Goal: Task Accomplishment & Management: Use online tool/utility

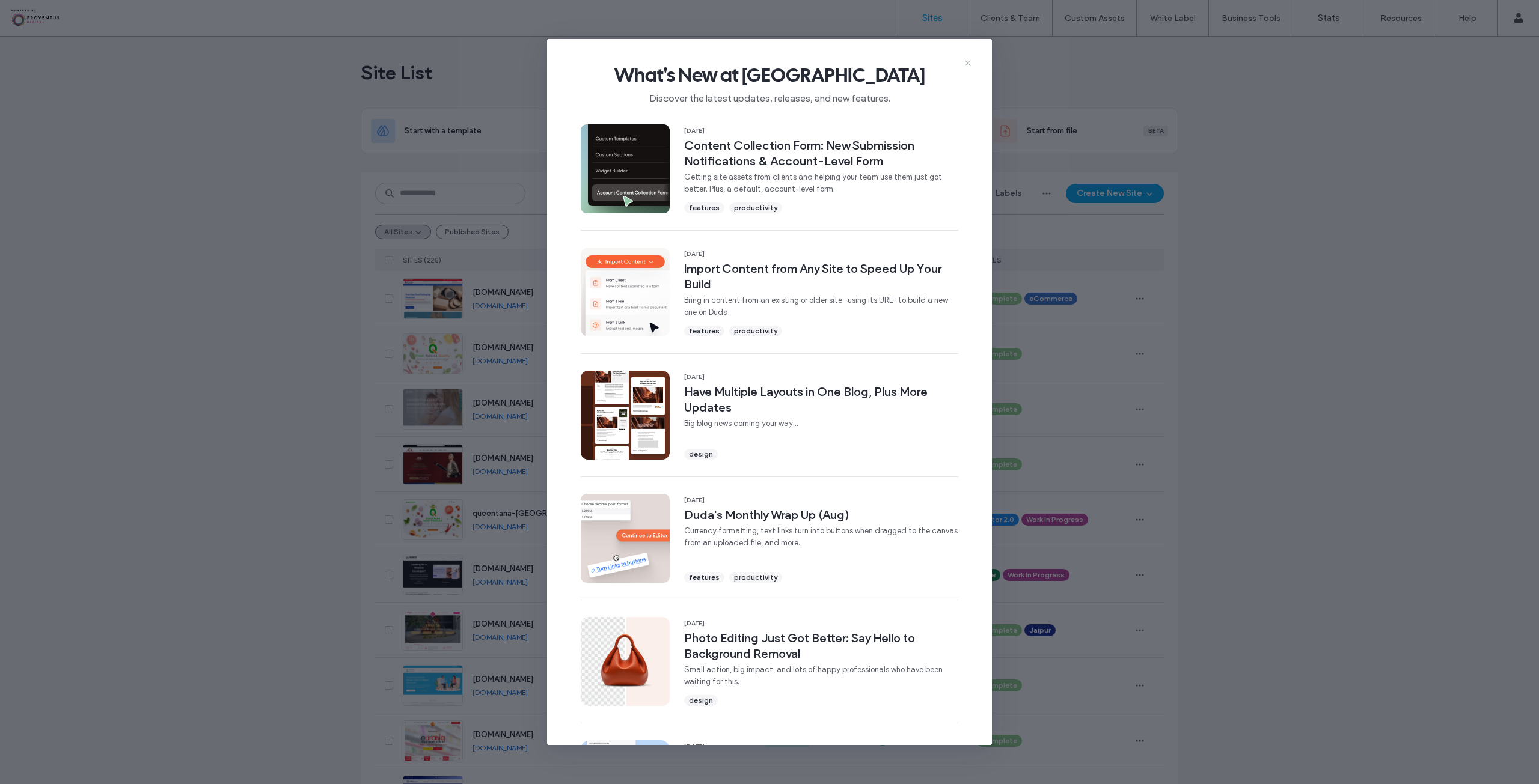
click at [966, 58] on icon at bounding box center [968, 63] width 10 height 10
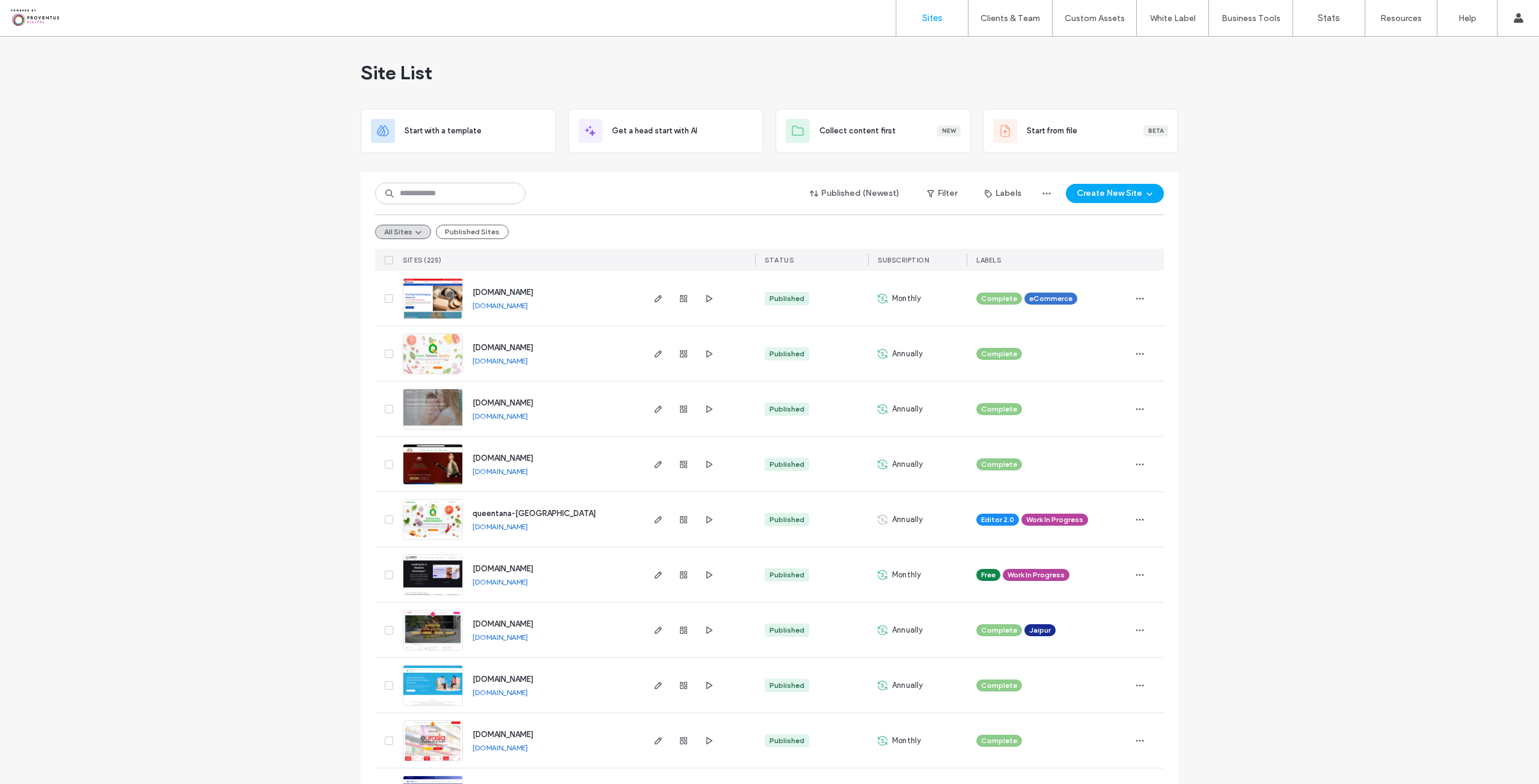
click at [416, 182] on div "Published (Newest) Filter Labels Create New Site All Sites Published Sites SITE…" at bounding box center [770, 222] width 789 height 99
click at [415, 192] on input at bounding box center [450, 193] width 150 height 21
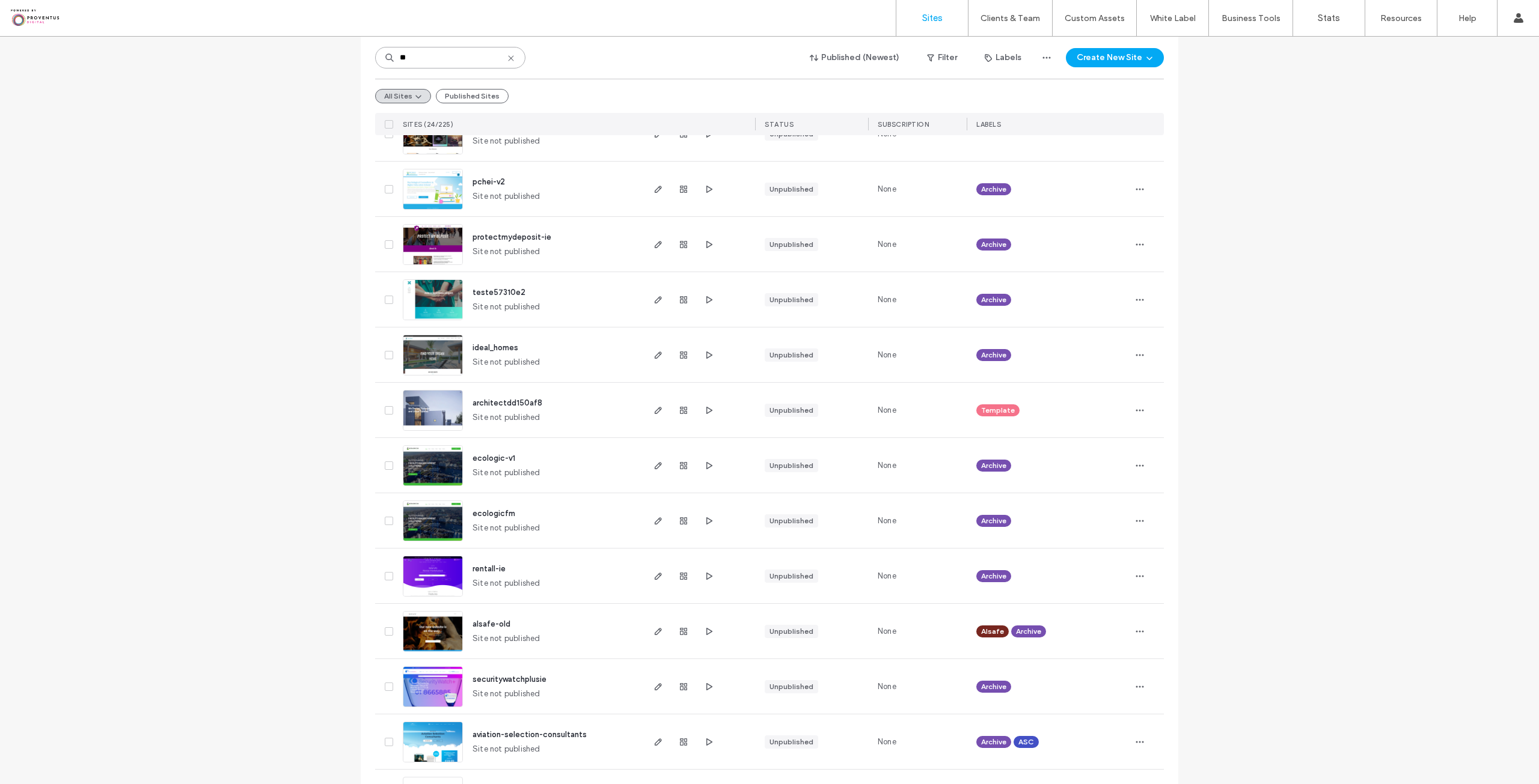
scroll to position [781, 0]
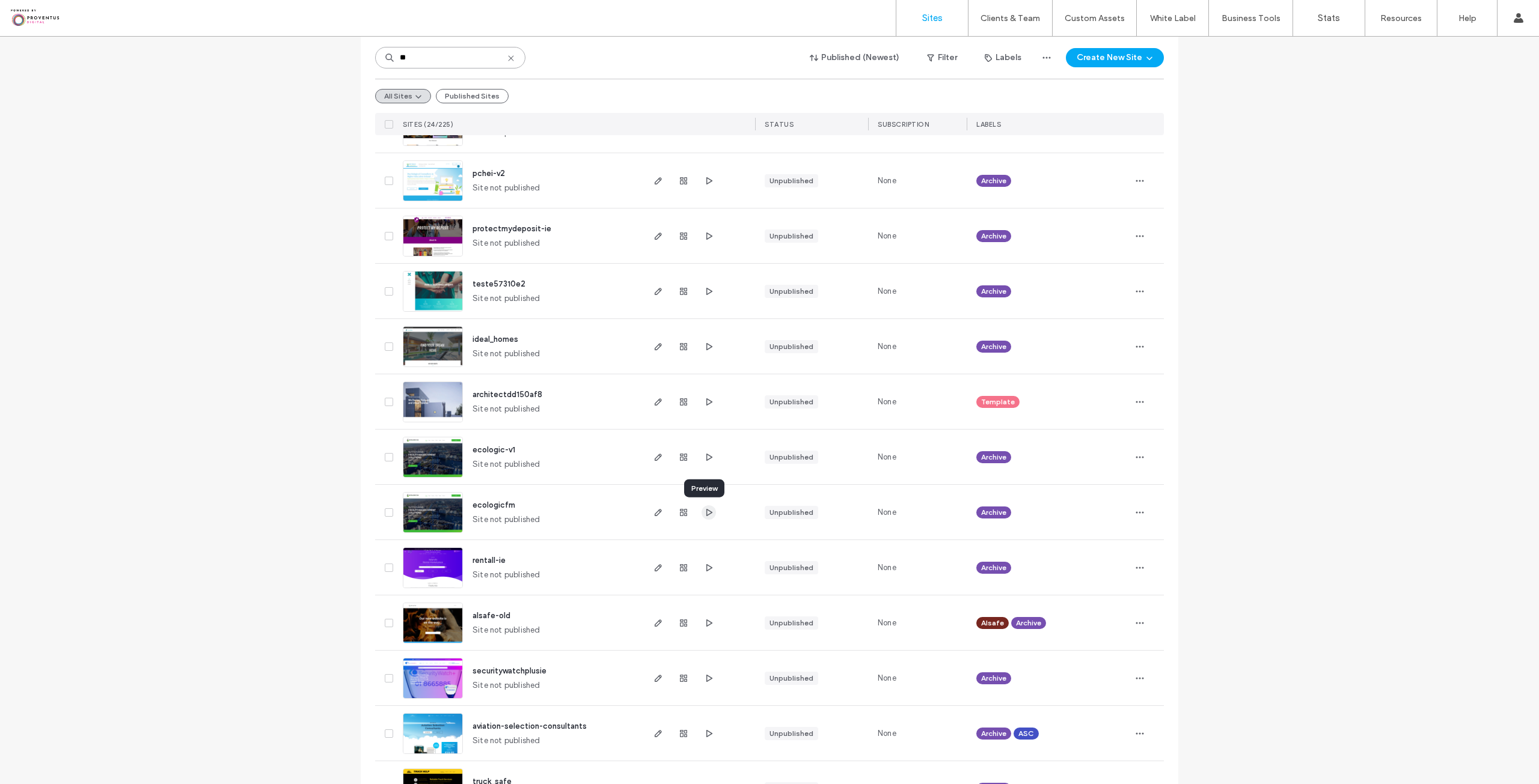
type input "**"
click at [654, 462] on span "button" at bounding box center [658, 457] width 14 height 14
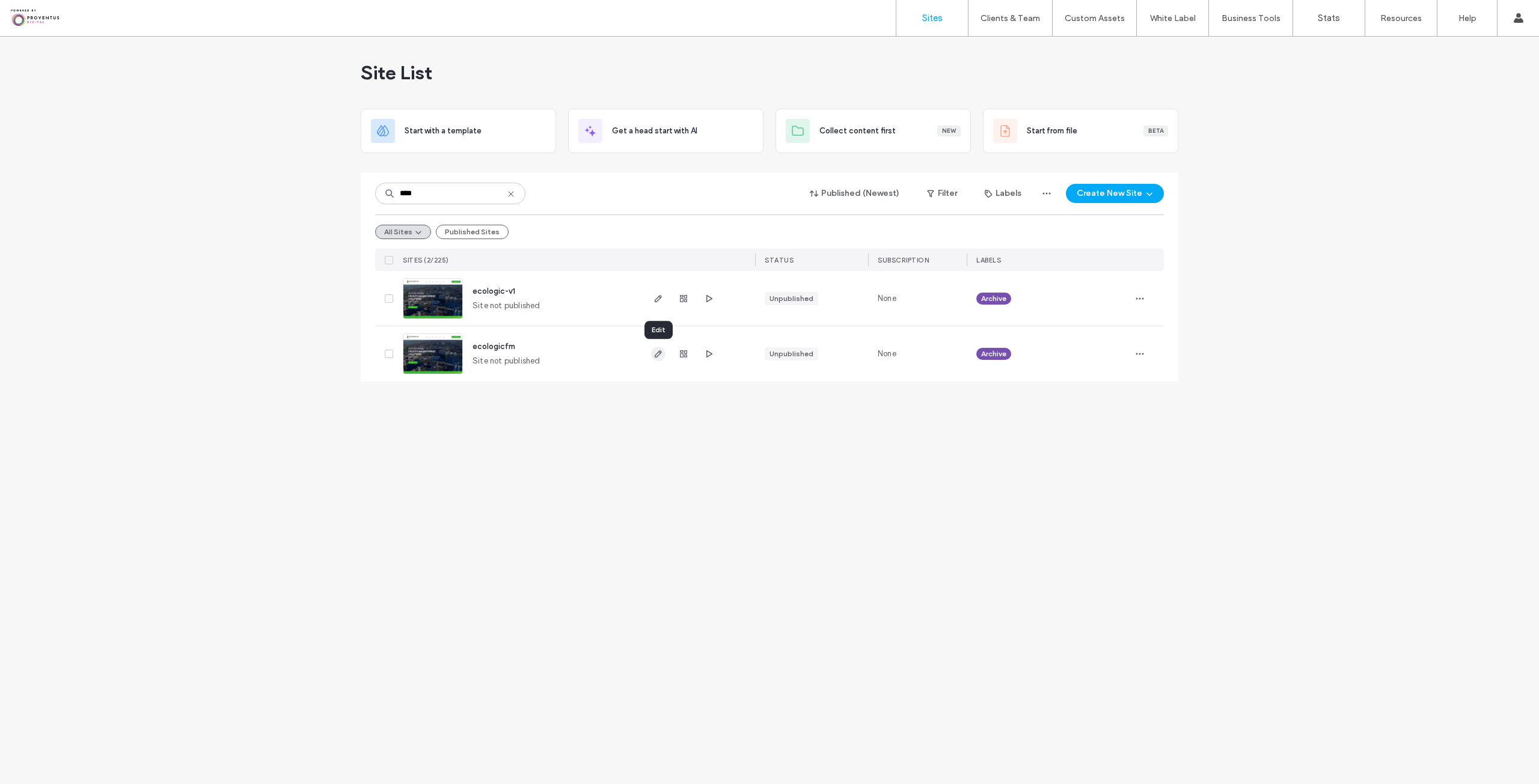
type input "****"
click at [660, 351] on icon "button" at bounding box center [659, 354] width 10 height 10
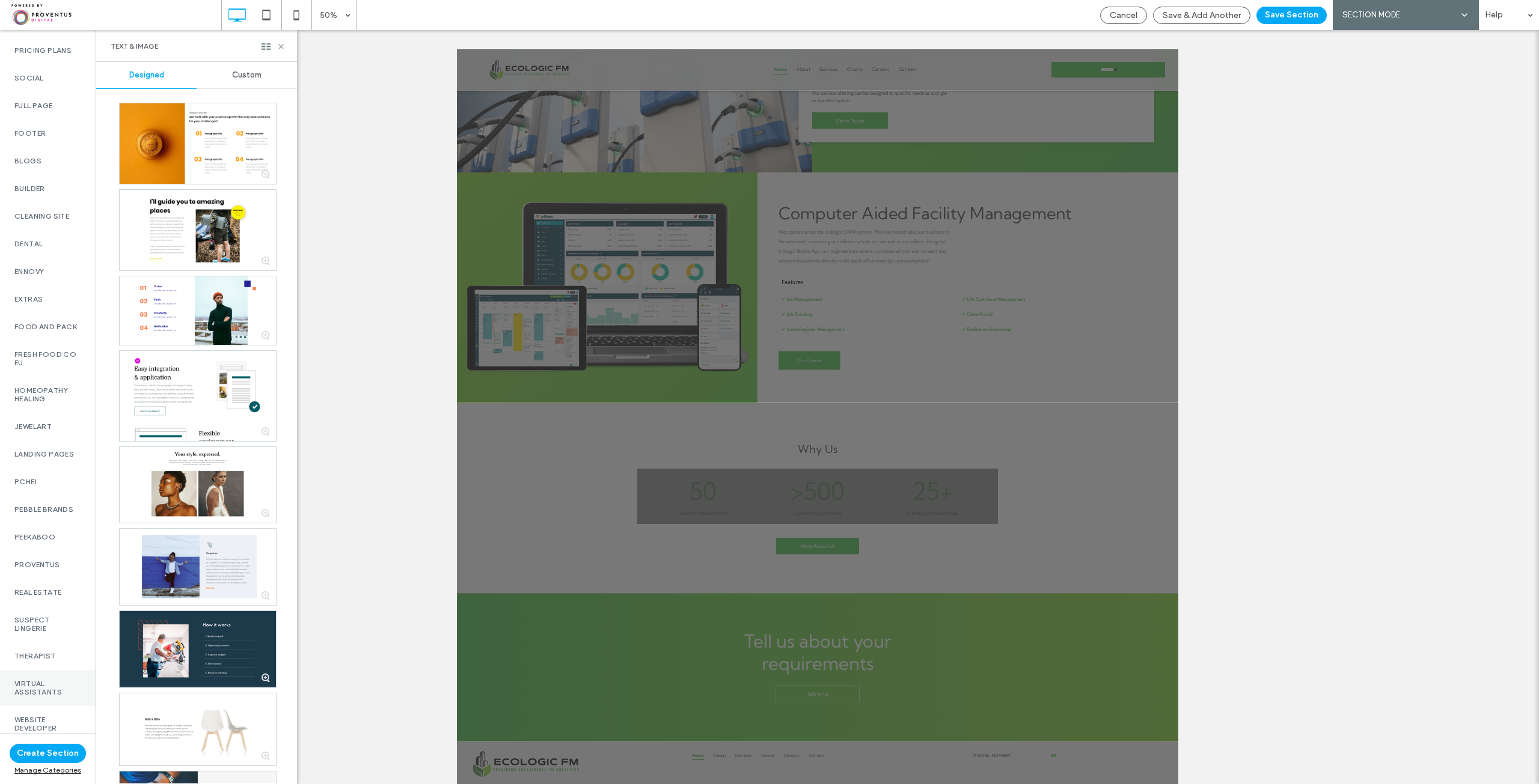
scroll to position [727, 0]
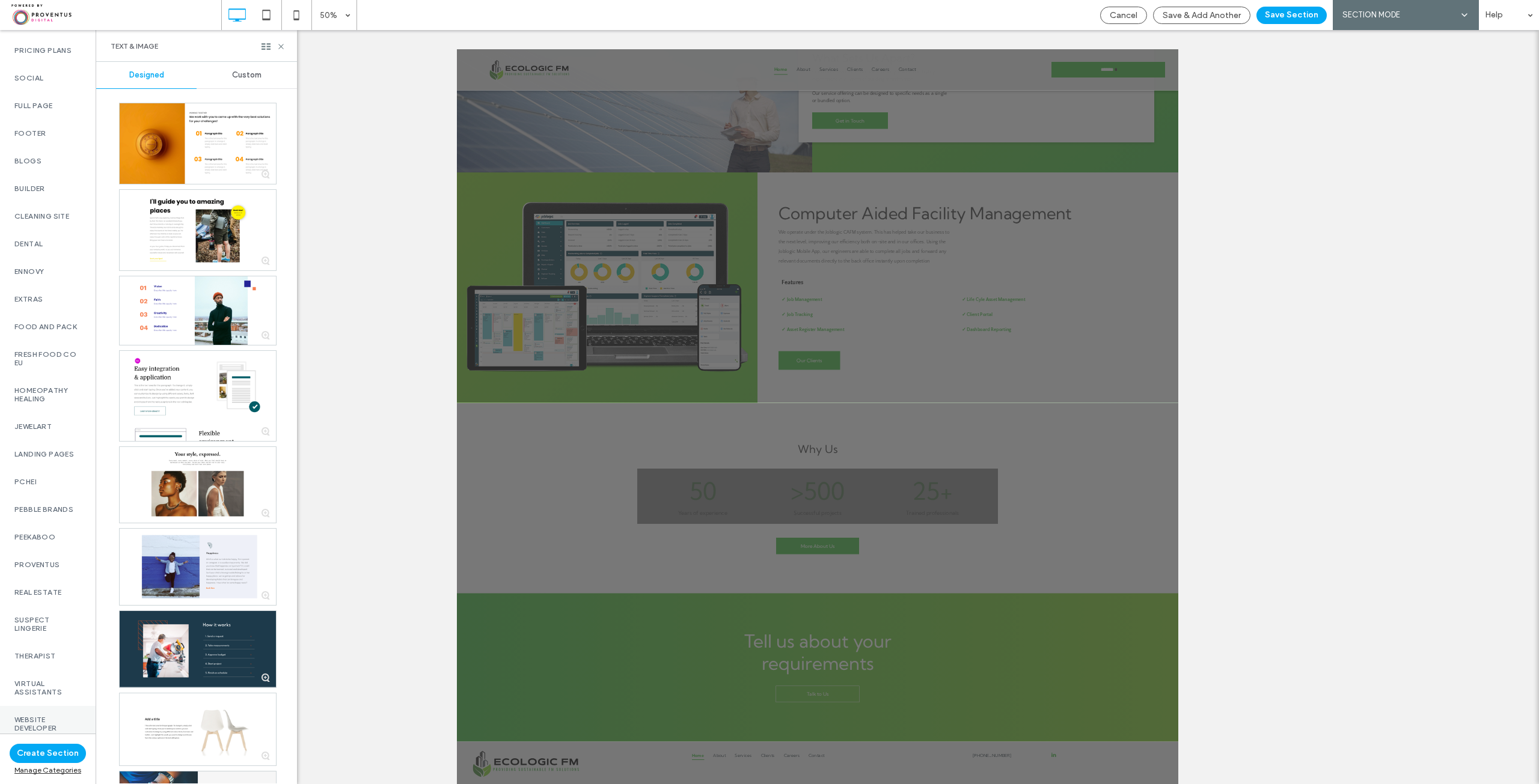
click at [50, 708] on div "Website Developer" at bounding box center [48, 724] width 96 height 36
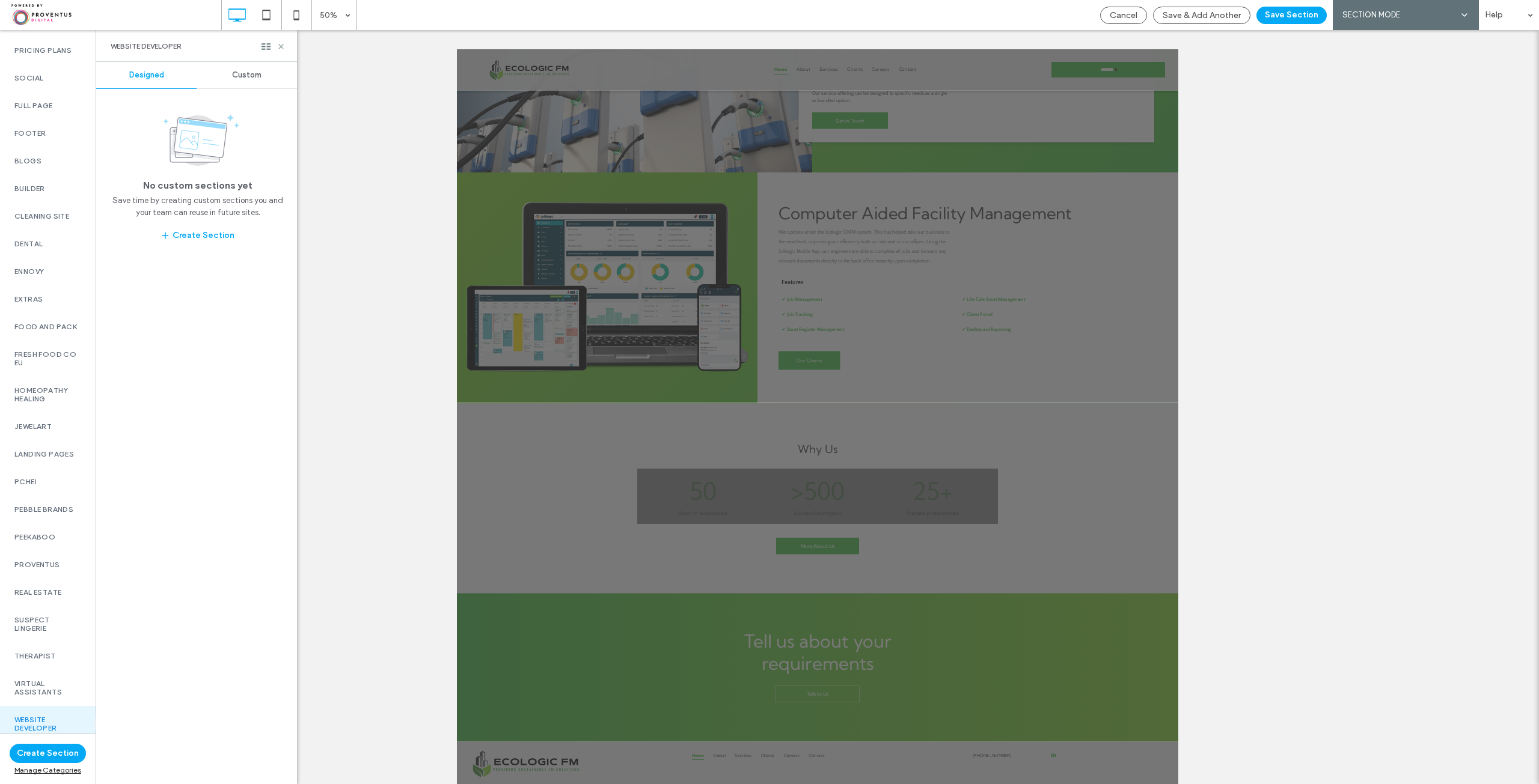
click at [247, 85] on div "Custom" at bounding box center [247, 75] width 100 height 26
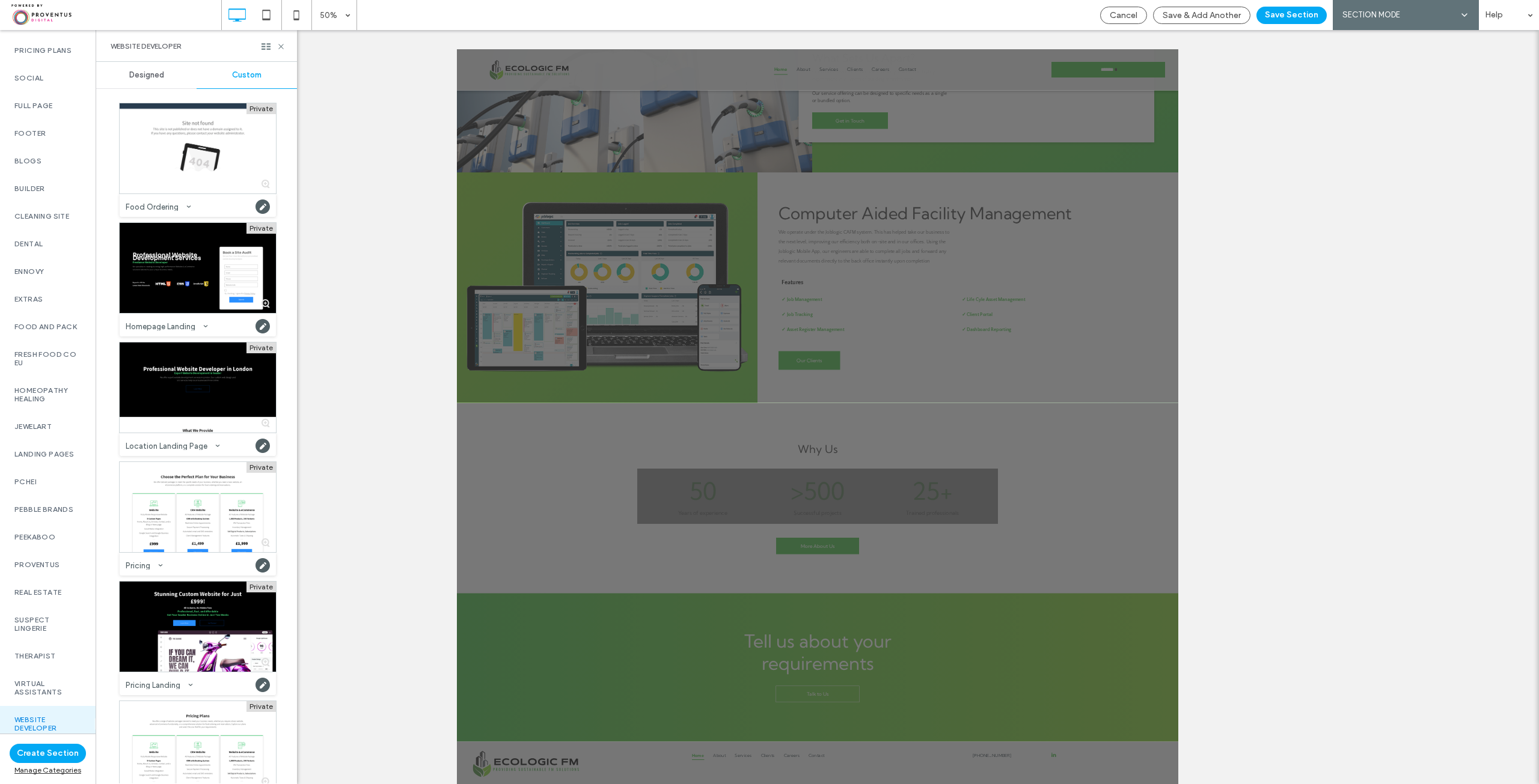
scroll to position [278, 0]
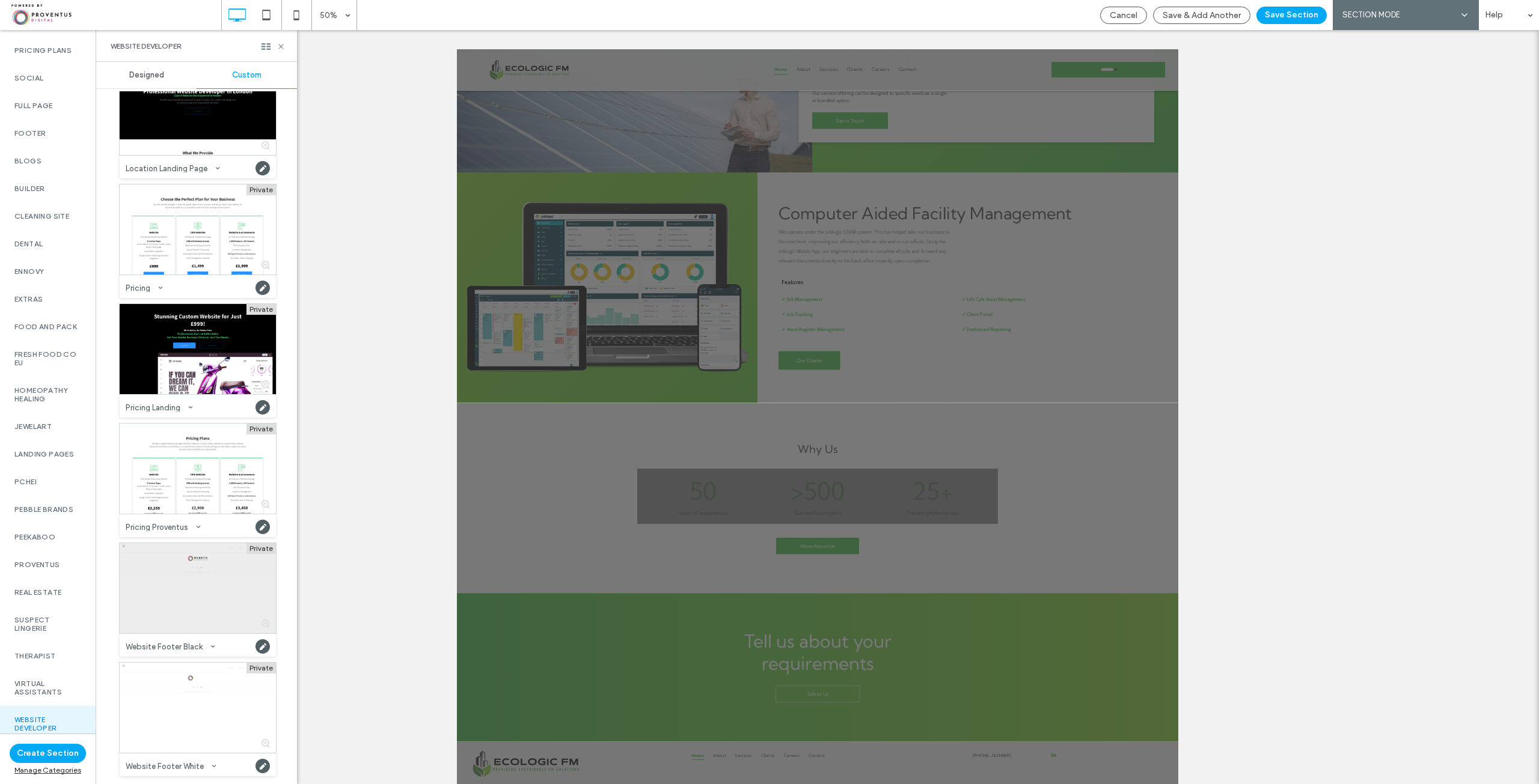
click at [193, 593] on div at bounding box center [198, 588] width 156 height 90
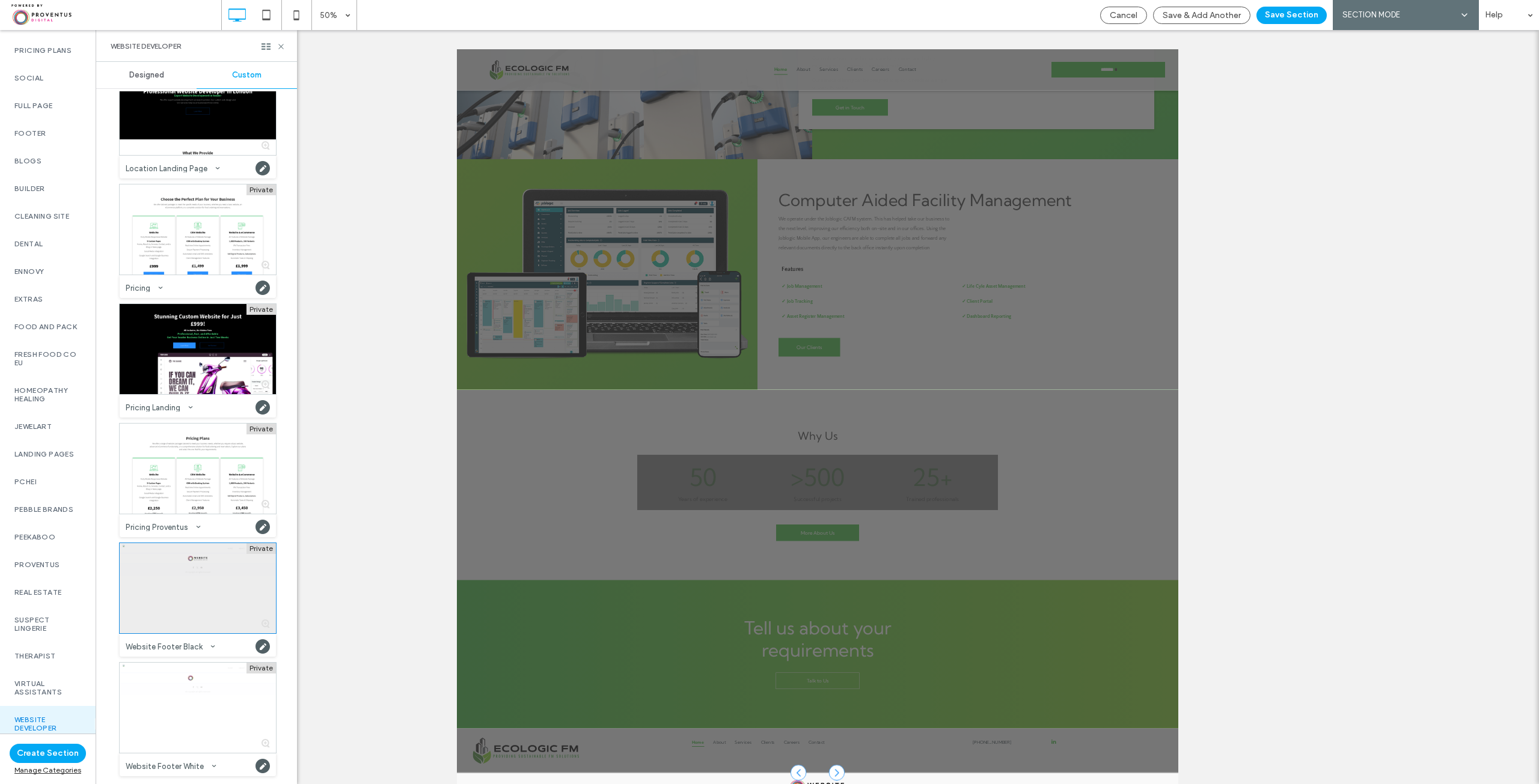
scroll to position [1219, 0]
click at [1287, 13] on button "Save Section" at bounding box center [1291, 15] width 70 height 18
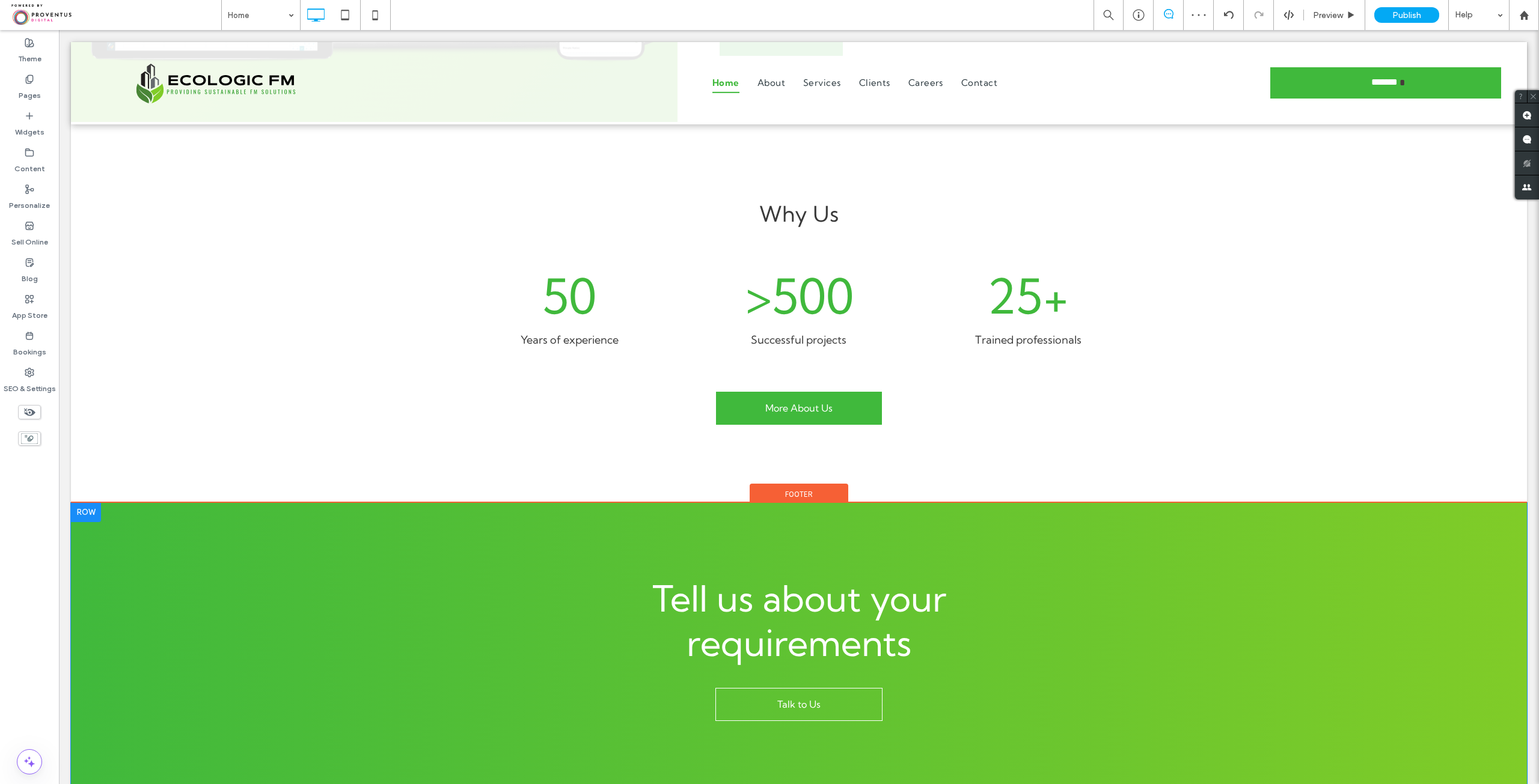
scroll to position [2049, 0]
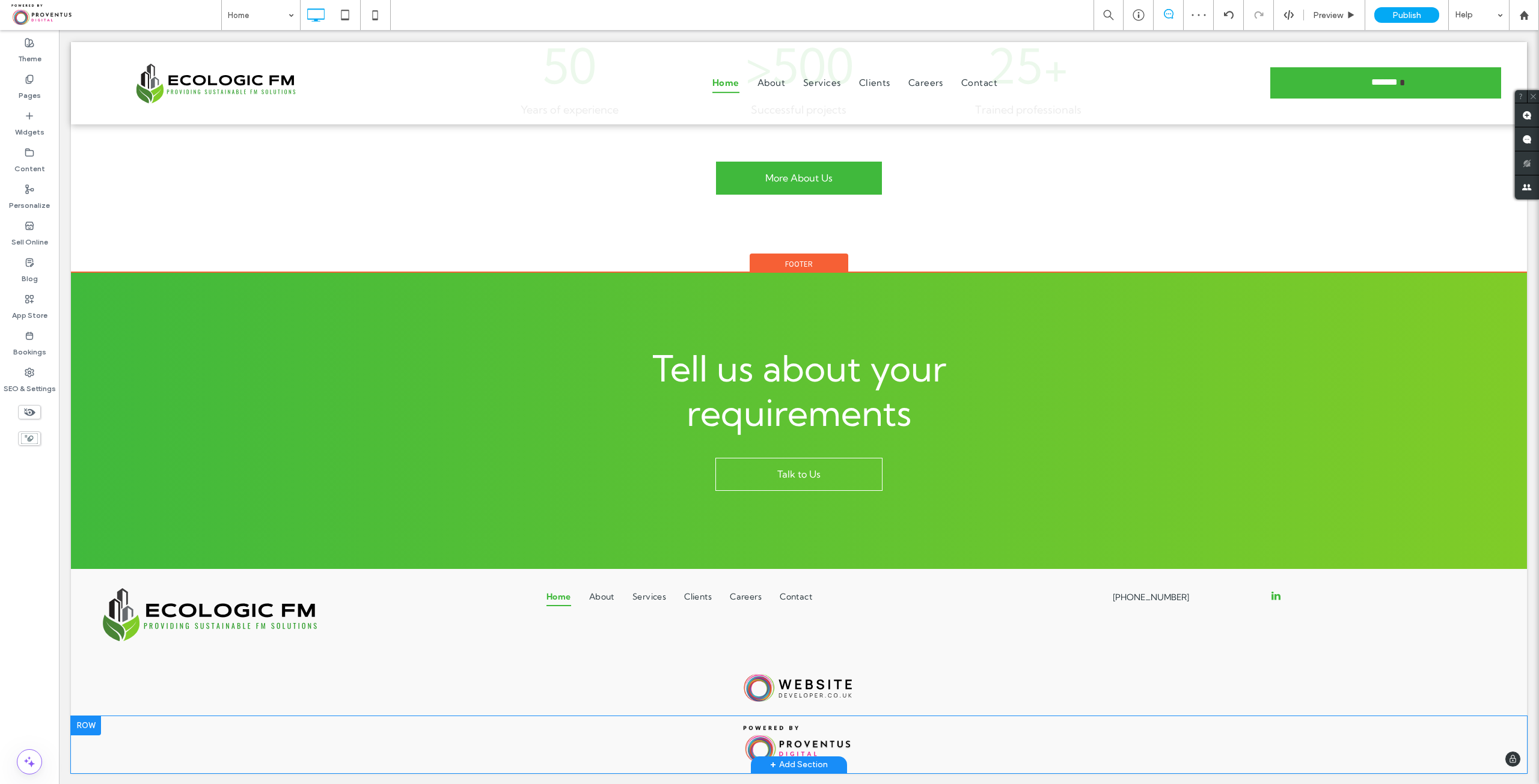
click at [76, 727] on div at bounding box center [86, 725] width 30 height 19
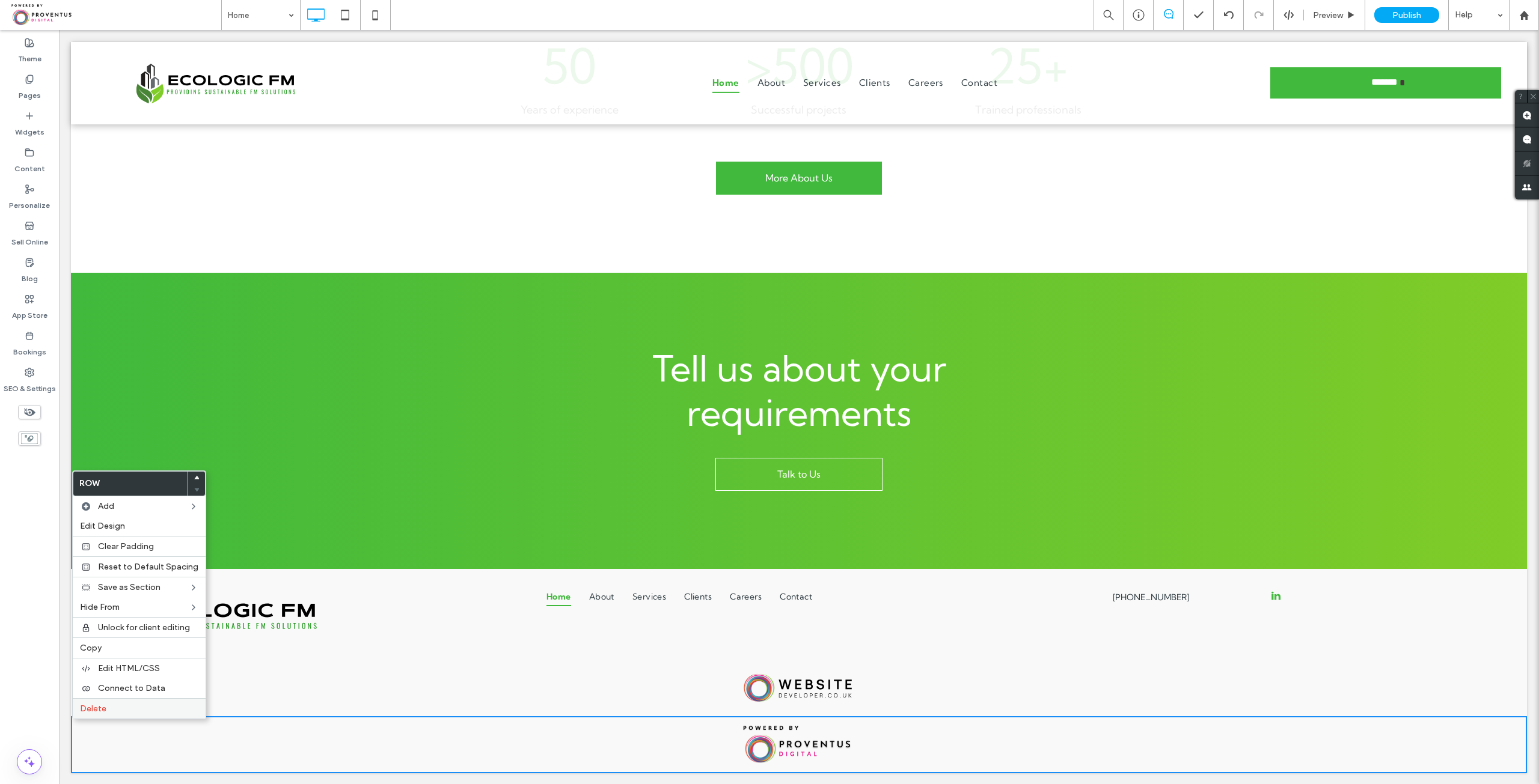
click at [104, 709] on span "Delete" at bounding box center [93, 709] width 26 height 10
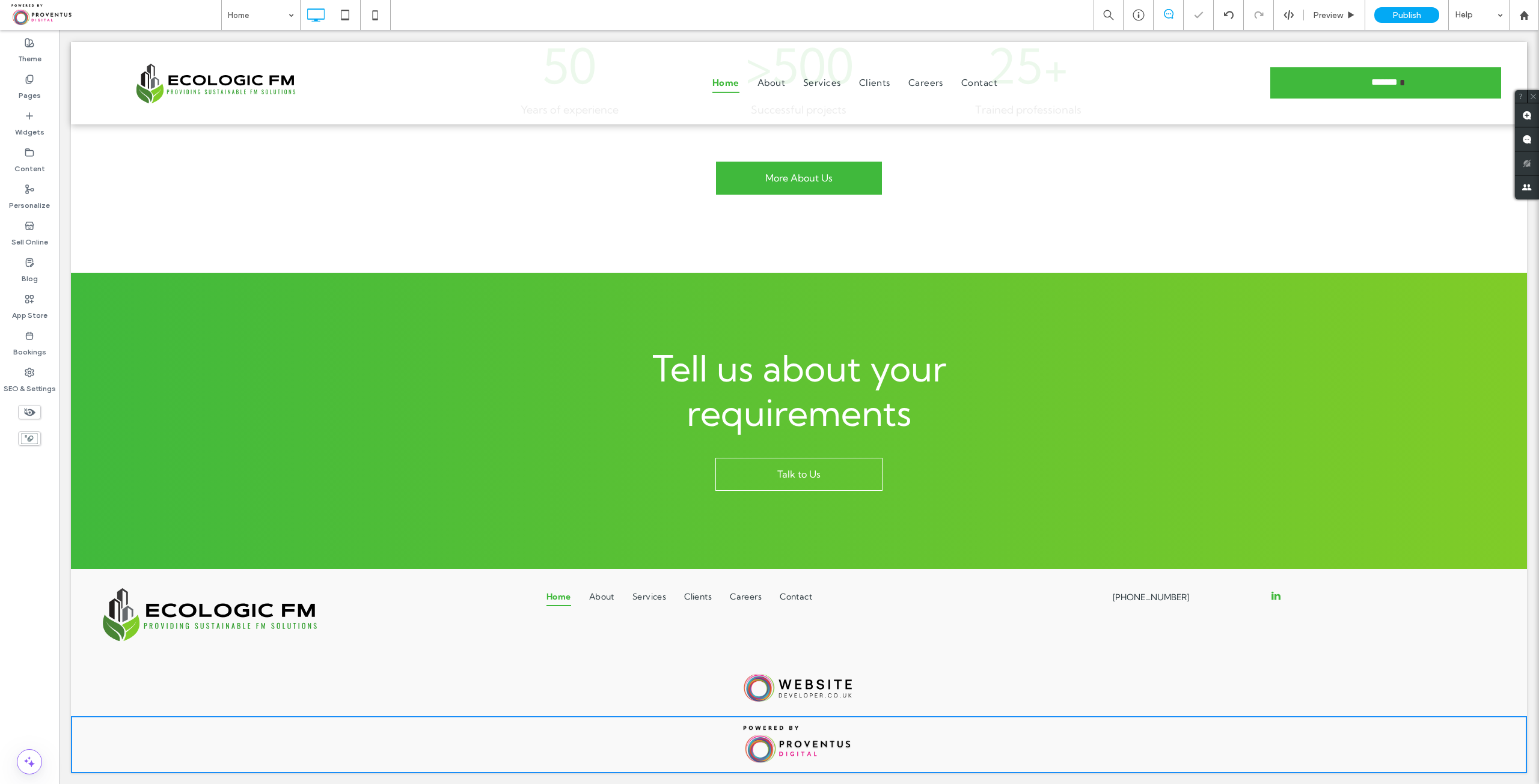
scroll to position [1992, 0]
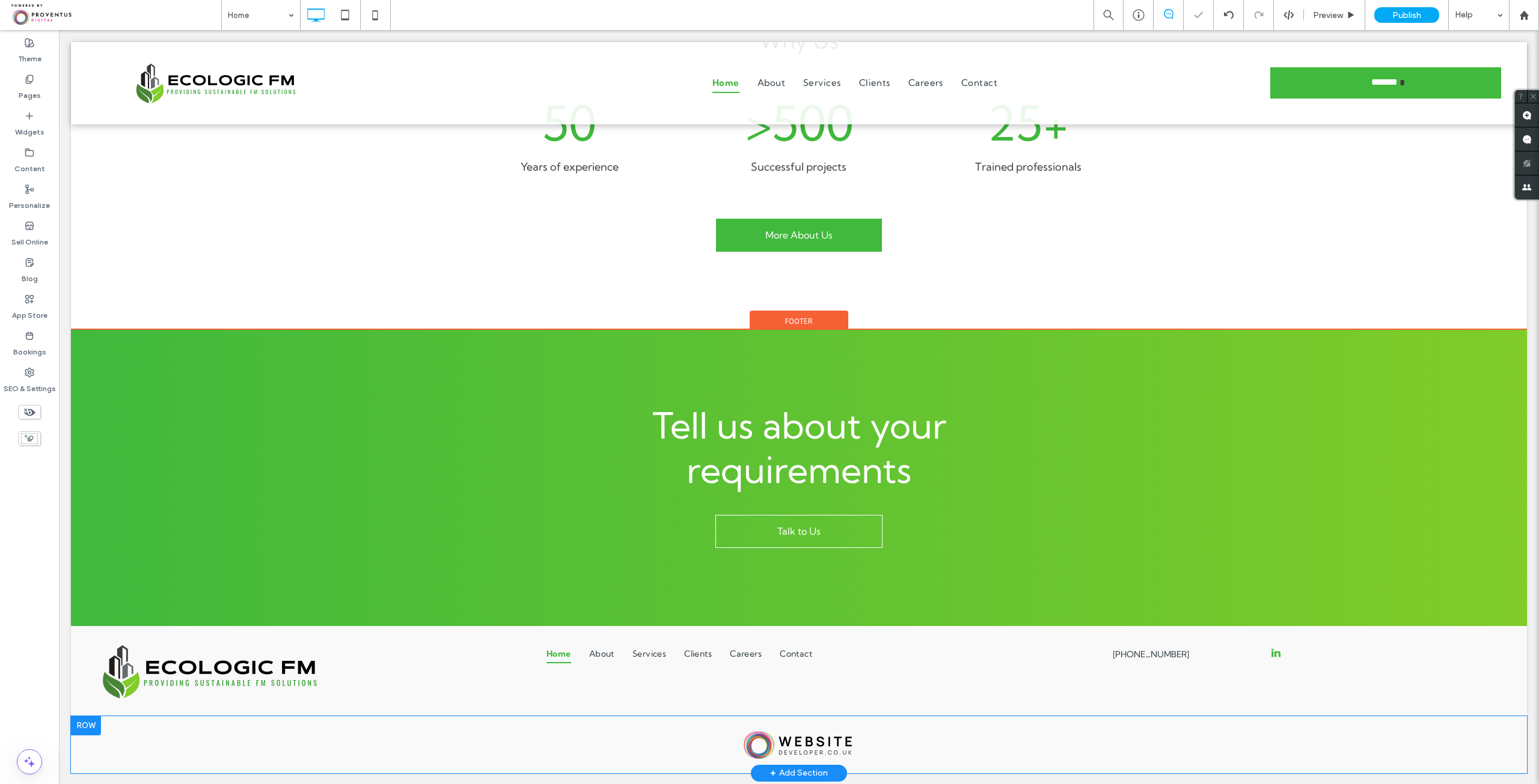
click at [84, 724] on div at bounding box center [86, 725] width 30 height 19
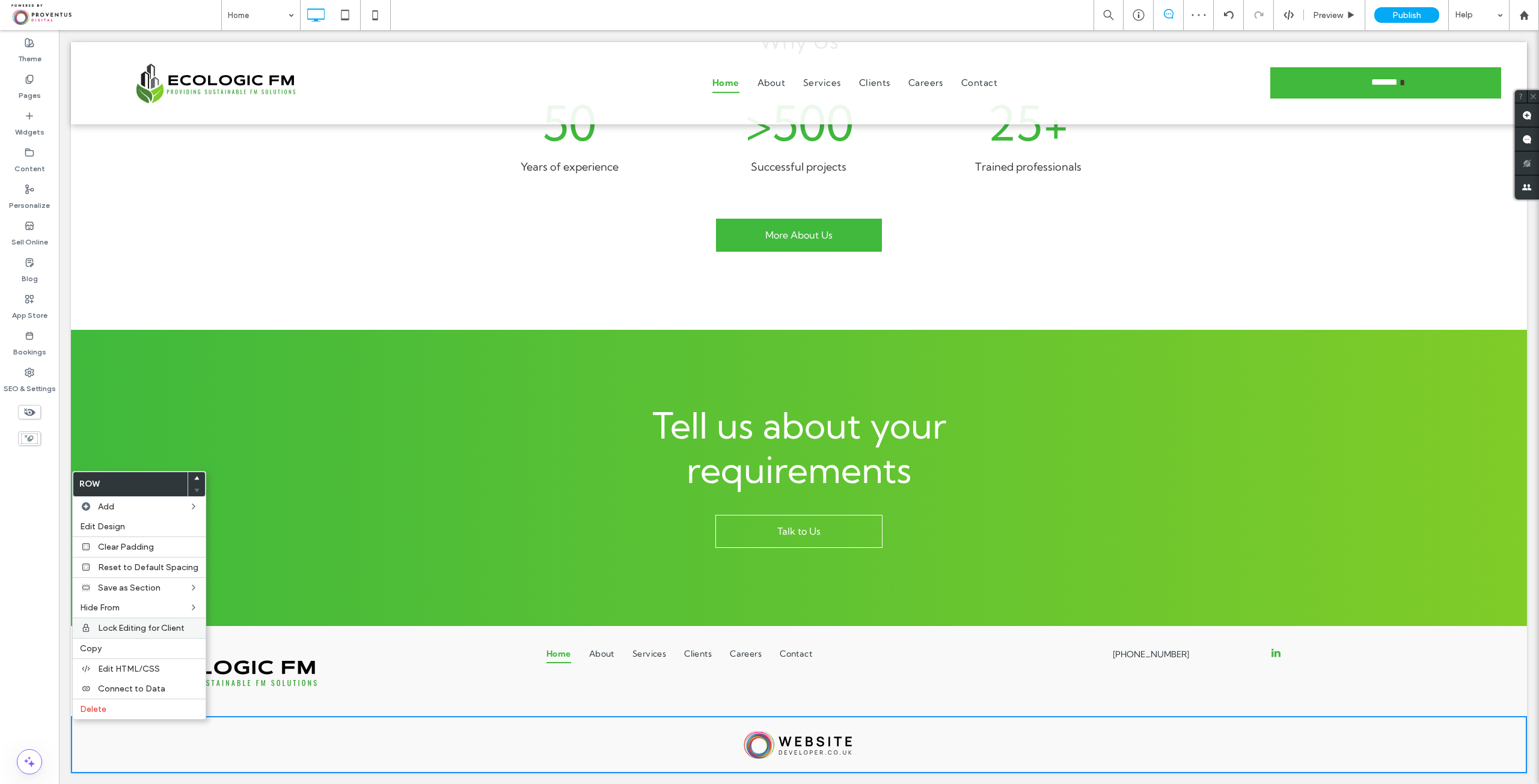
click at [173, 628] on span "Lock Editing for Client" at bounding box center [141, 628] width 87 height 10
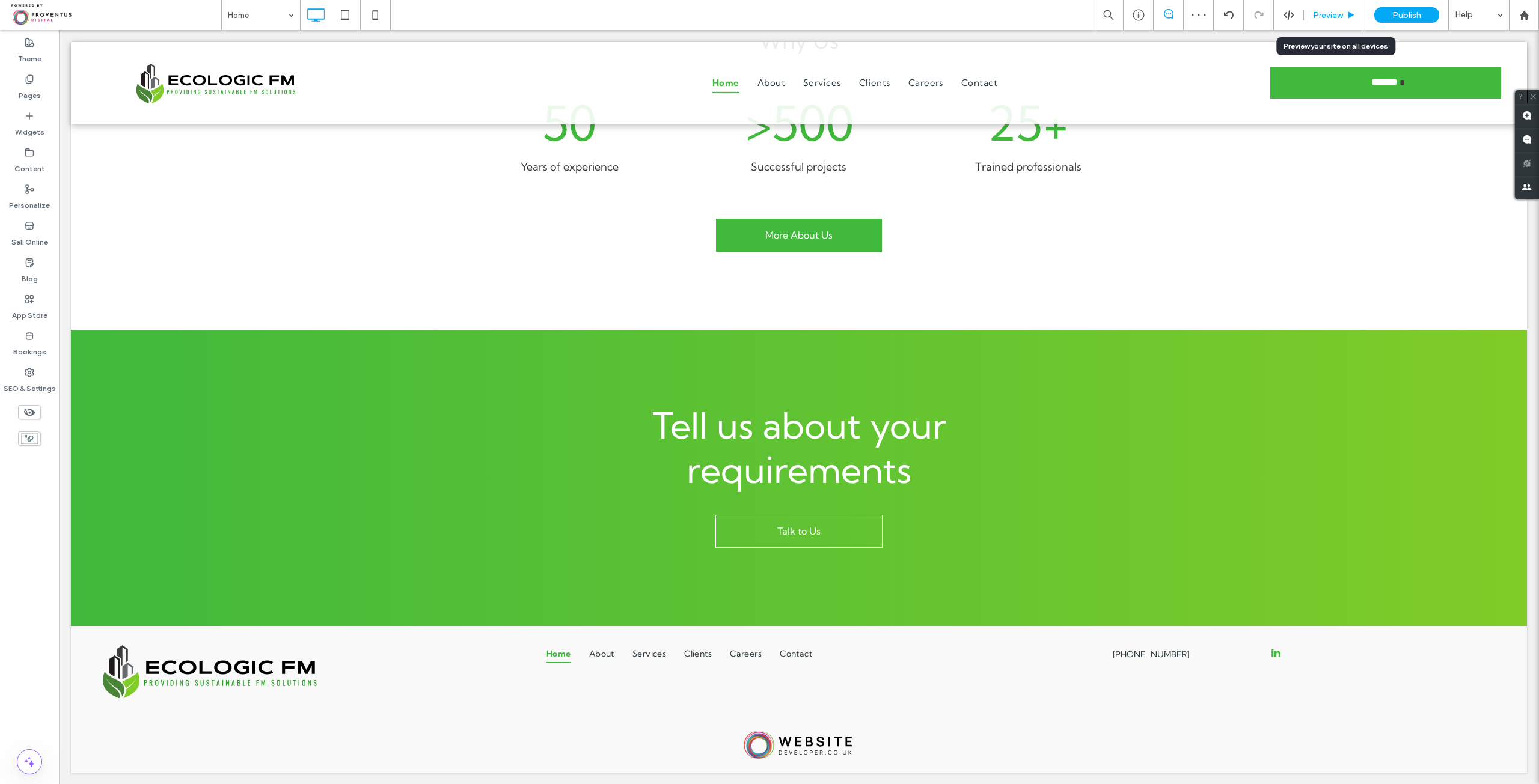
click at [1348, 18] on icon at bounding box center [1351, 15] width 9 height 9
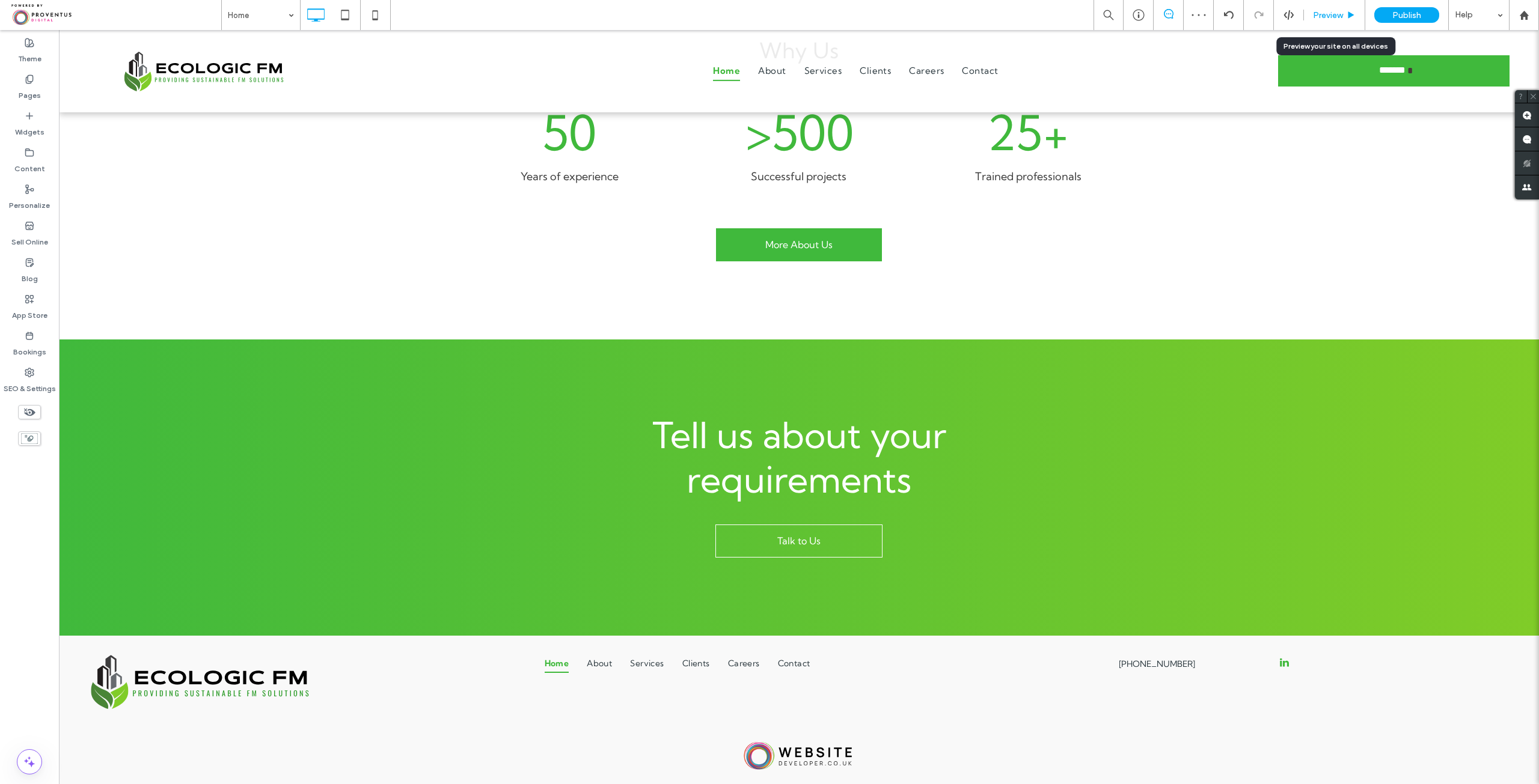
scroll to position [1969, 0]
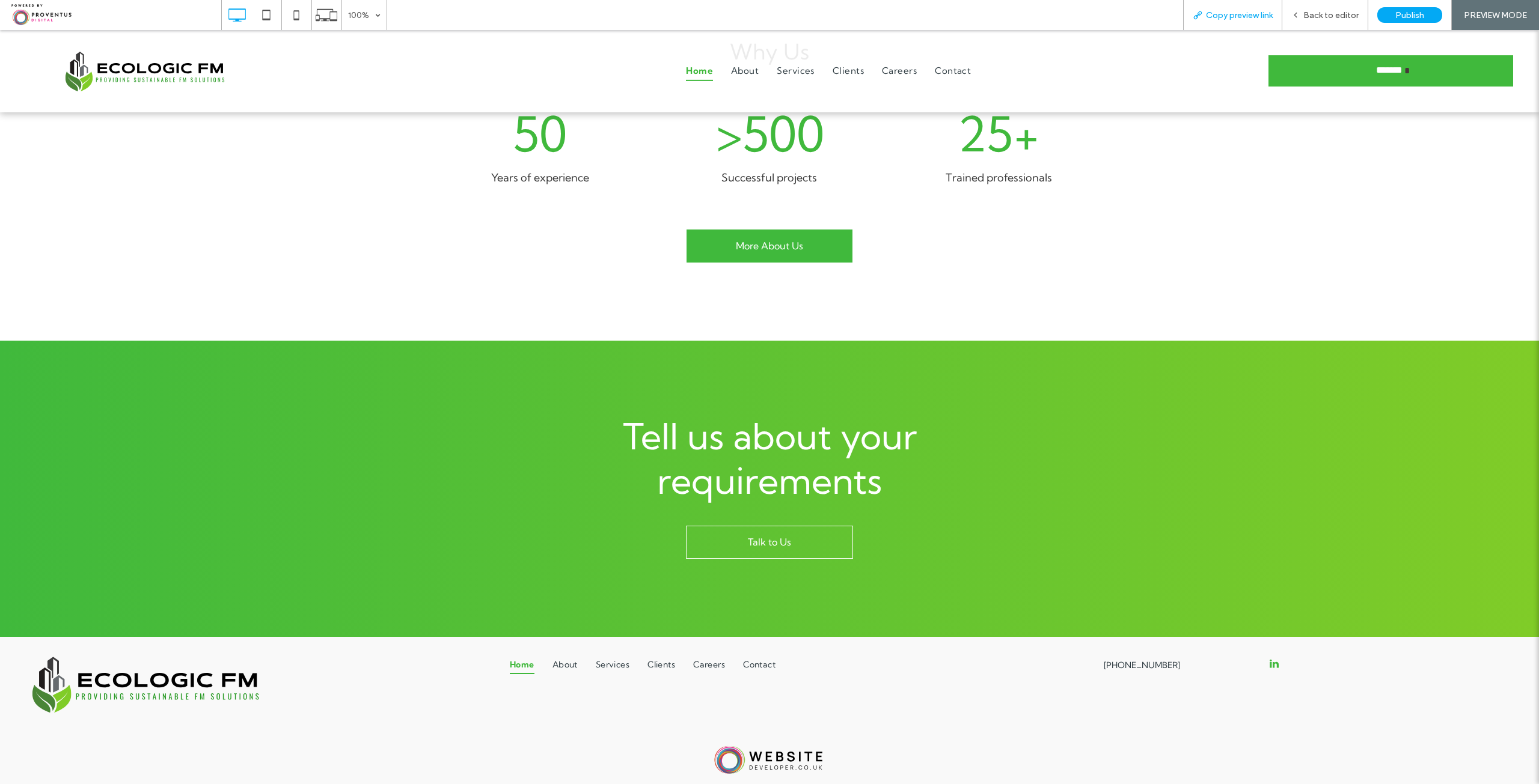
click at [1273, 16] on span "Copy preview link" at bounding box center [1239, 15] width 67 height 10
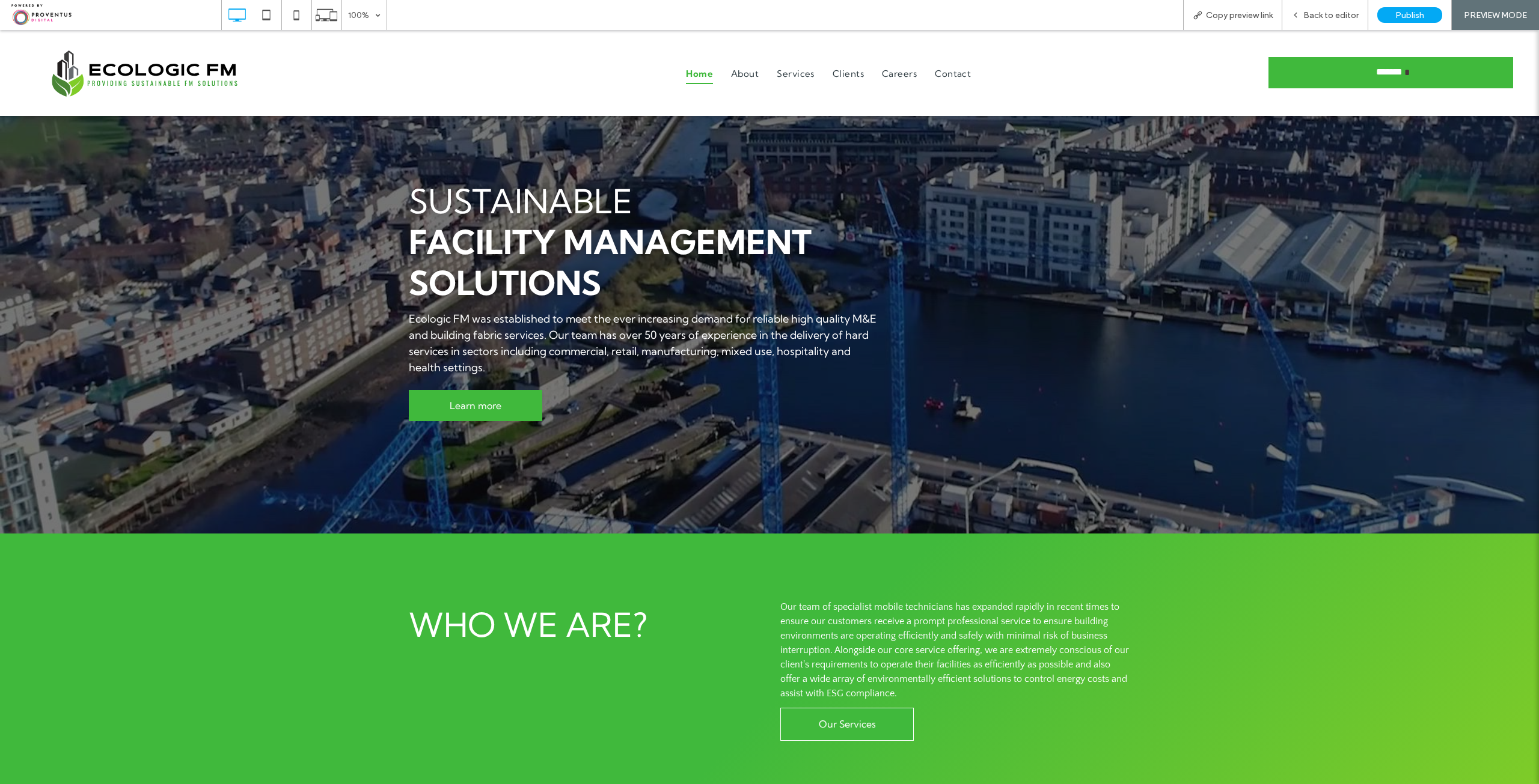
scroll to position [0, 0]
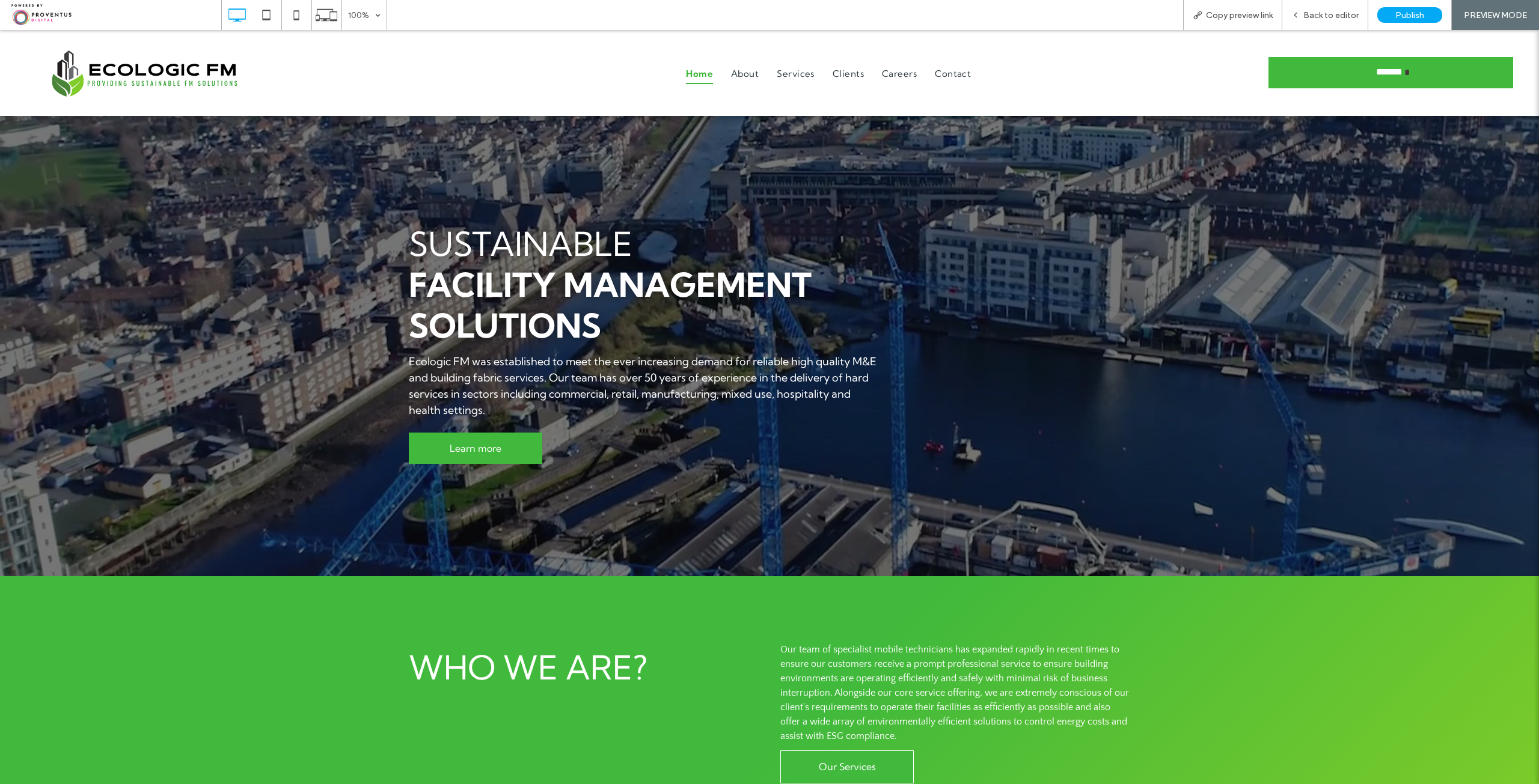
click at [907, 120] on div at bounding box center [770, 346] width 1539 height 460
click at [830, 142] on div at bounding box center [770, 346] width 1539 height 460
click at [1296, 11] on icon at bounding box center [1295, 15] width 9 height 9
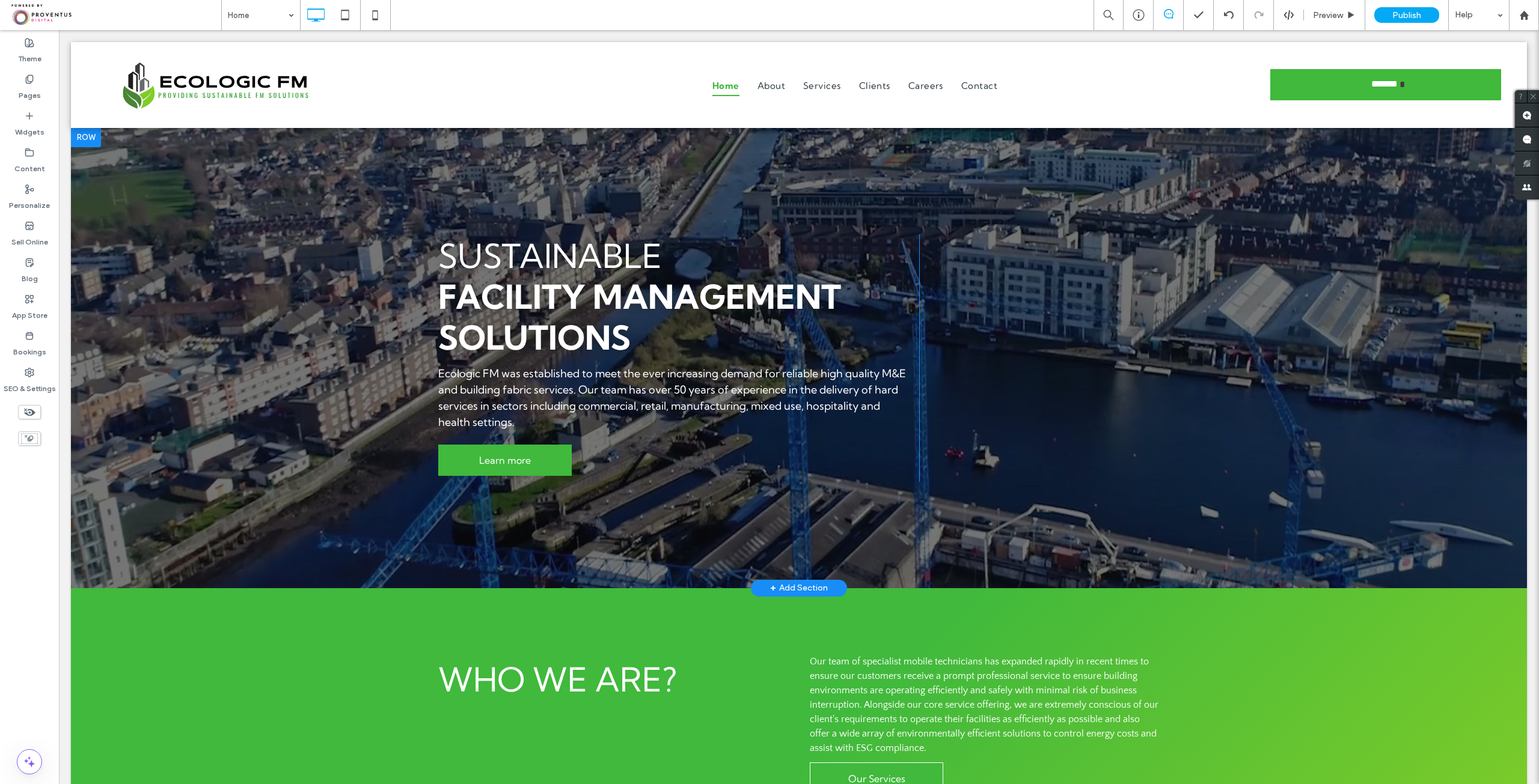
click at [642, 153] on div at bounding box center [799, 358] width 1456 height 460
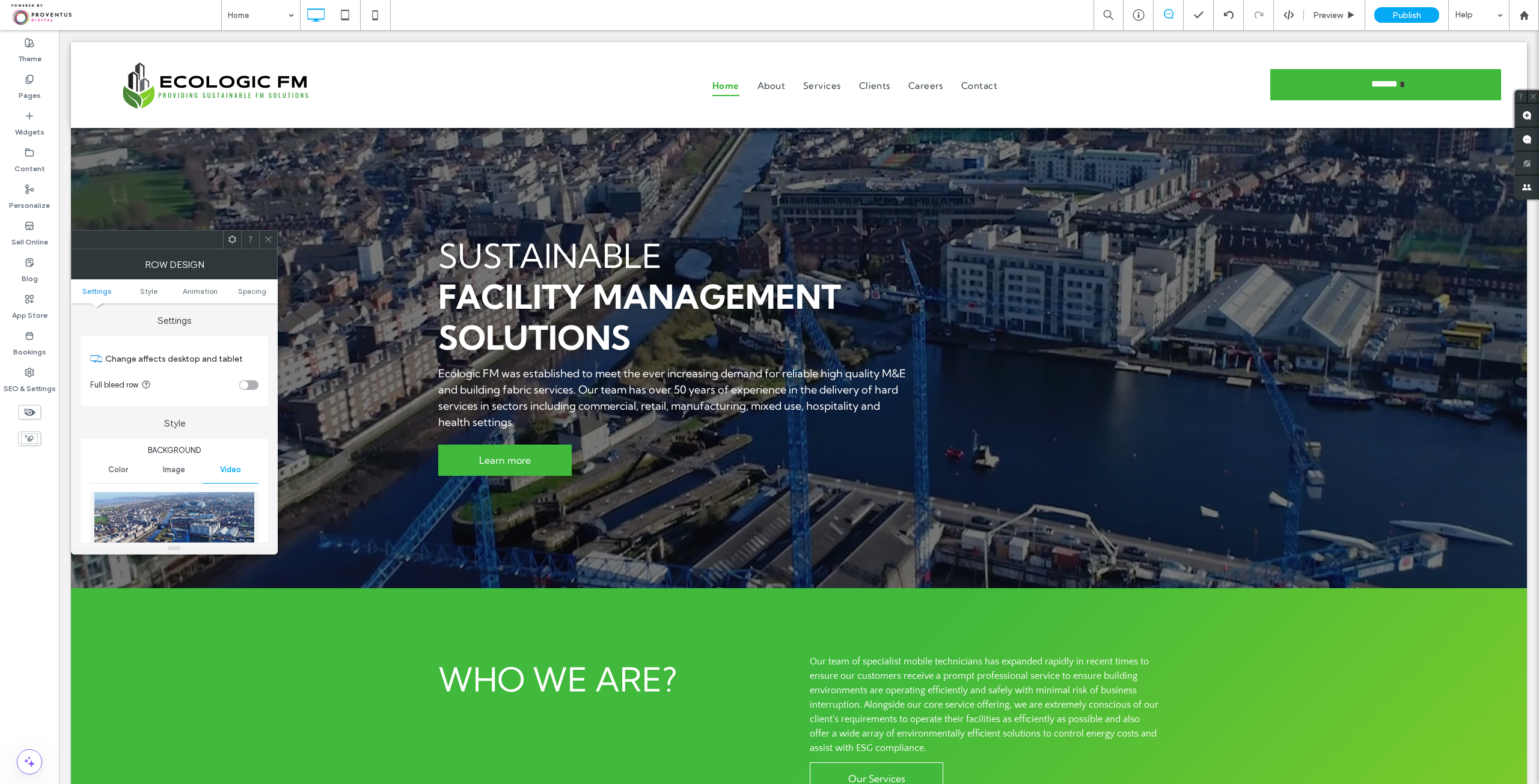
click at [254, 388] on div "toggle" at bounding box center [249, 385] width 19 height 10
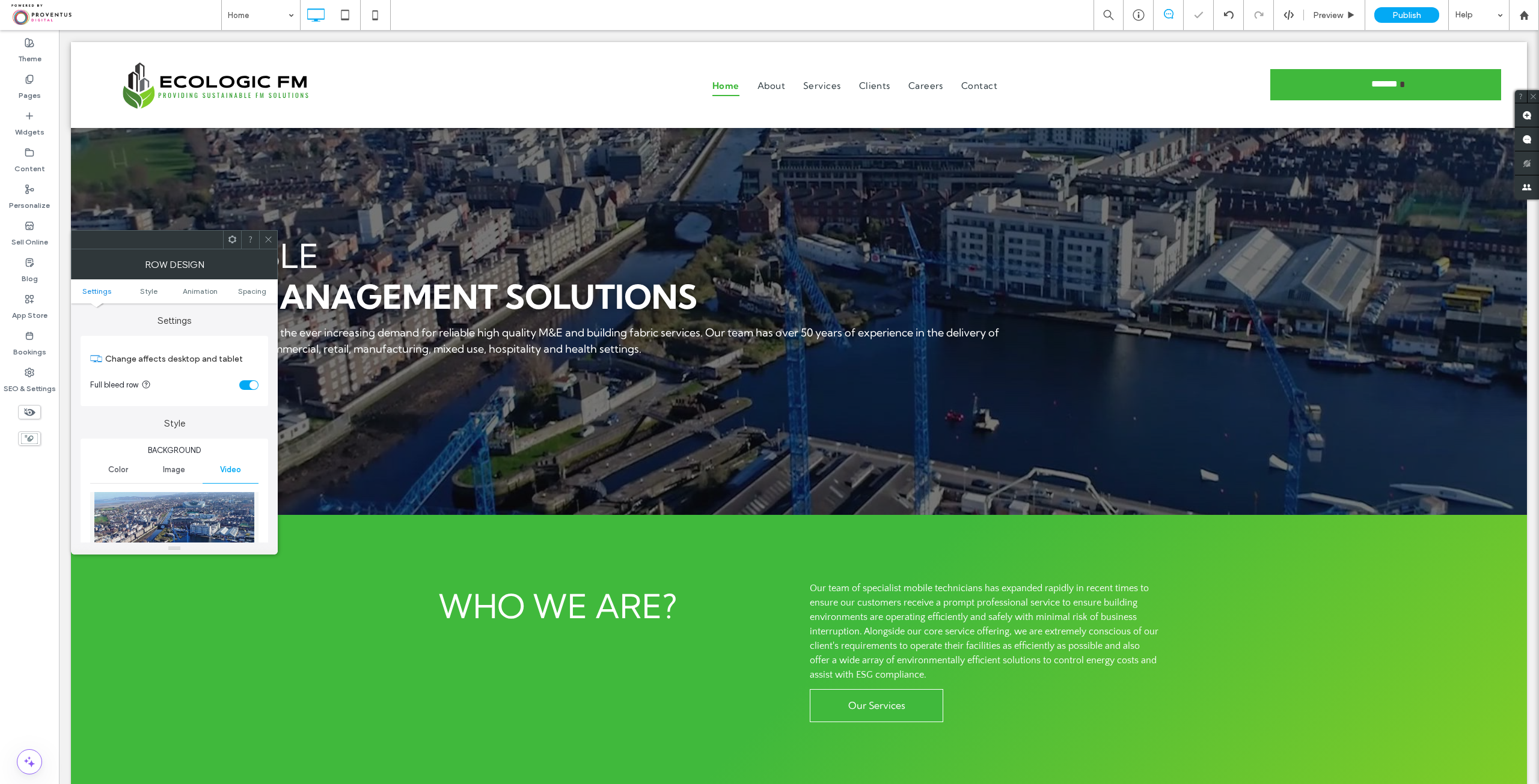
click at [267, 240] on icon at bounding box center [268, 239] width 9 height 9
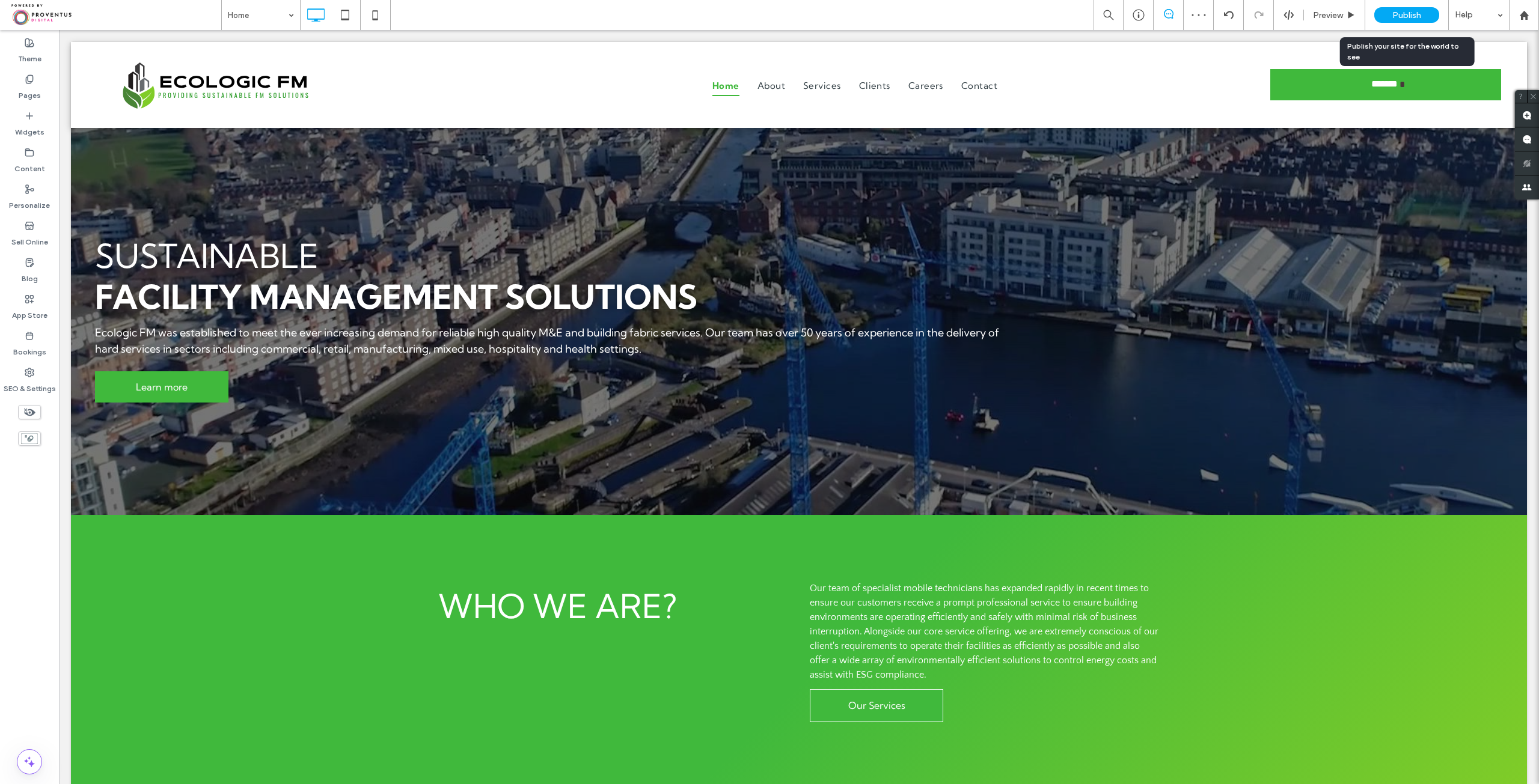
click at [1401, 16] on span "Publish" at bounding box center [1406, 15] width 29 height 10
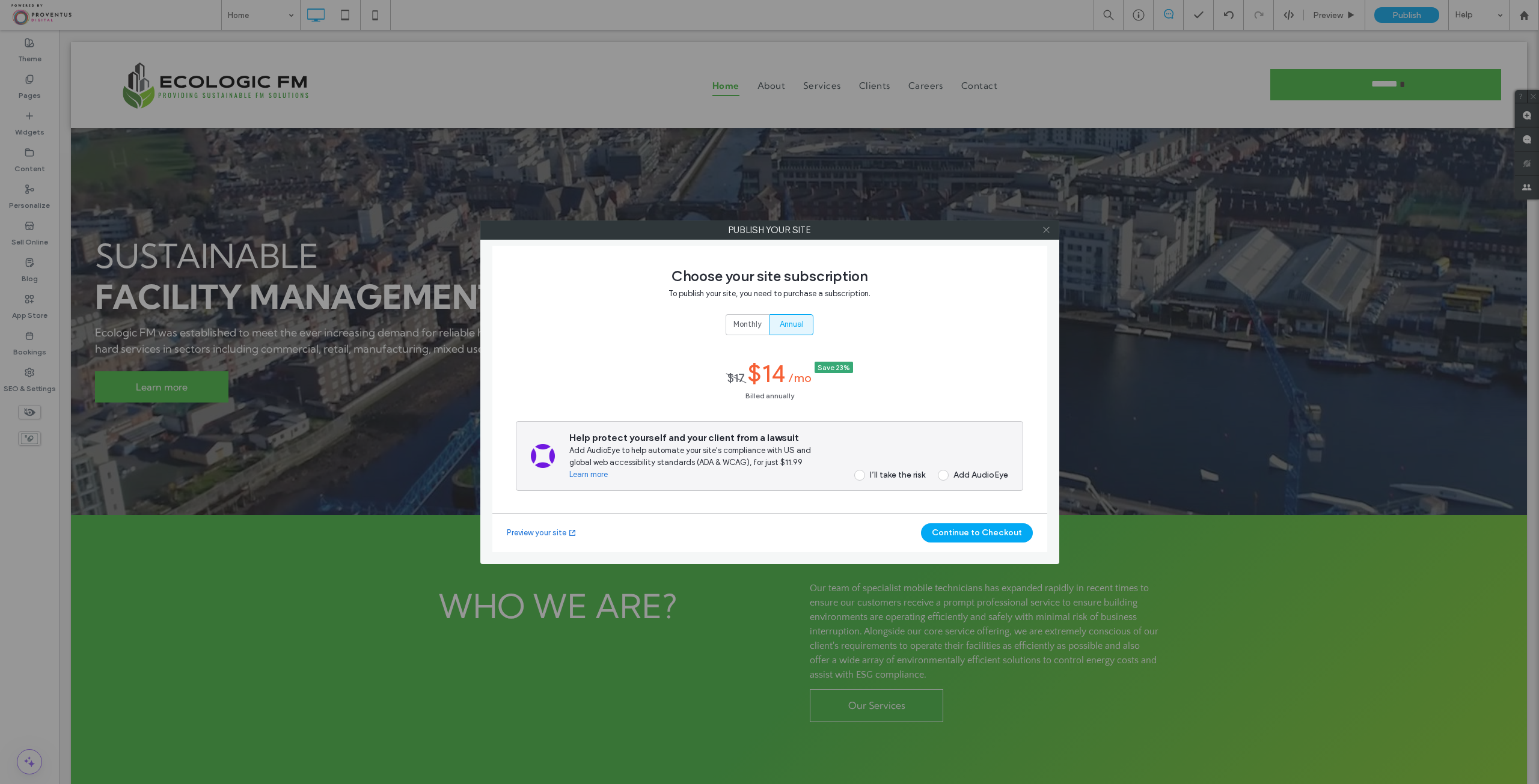
click at [1047, 232] on icon at bounding box center [1046, 229] width 9 height 9
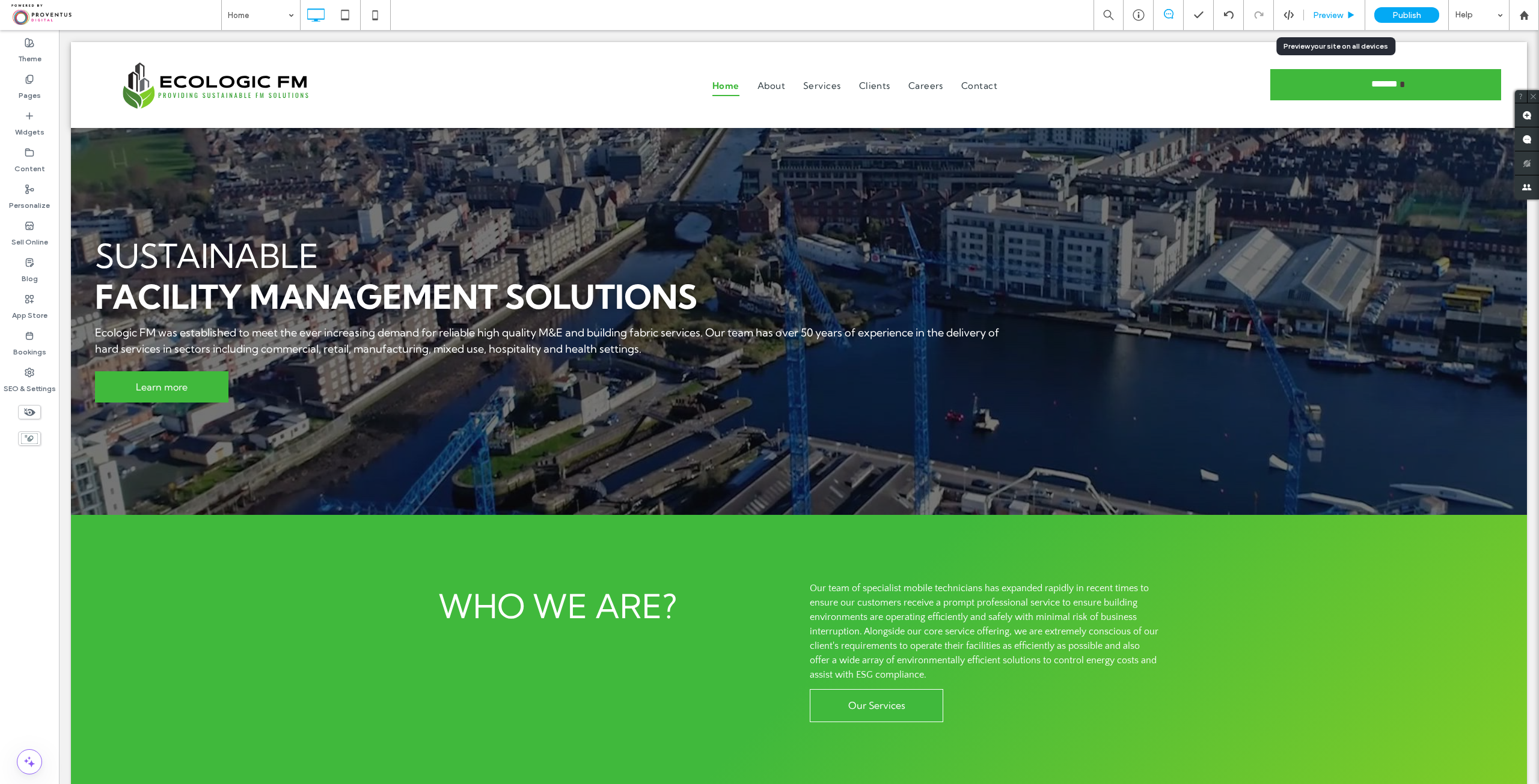
click at [1332, 15] on span "Preview" at bounding box center [1328, 15] width 30 height 10
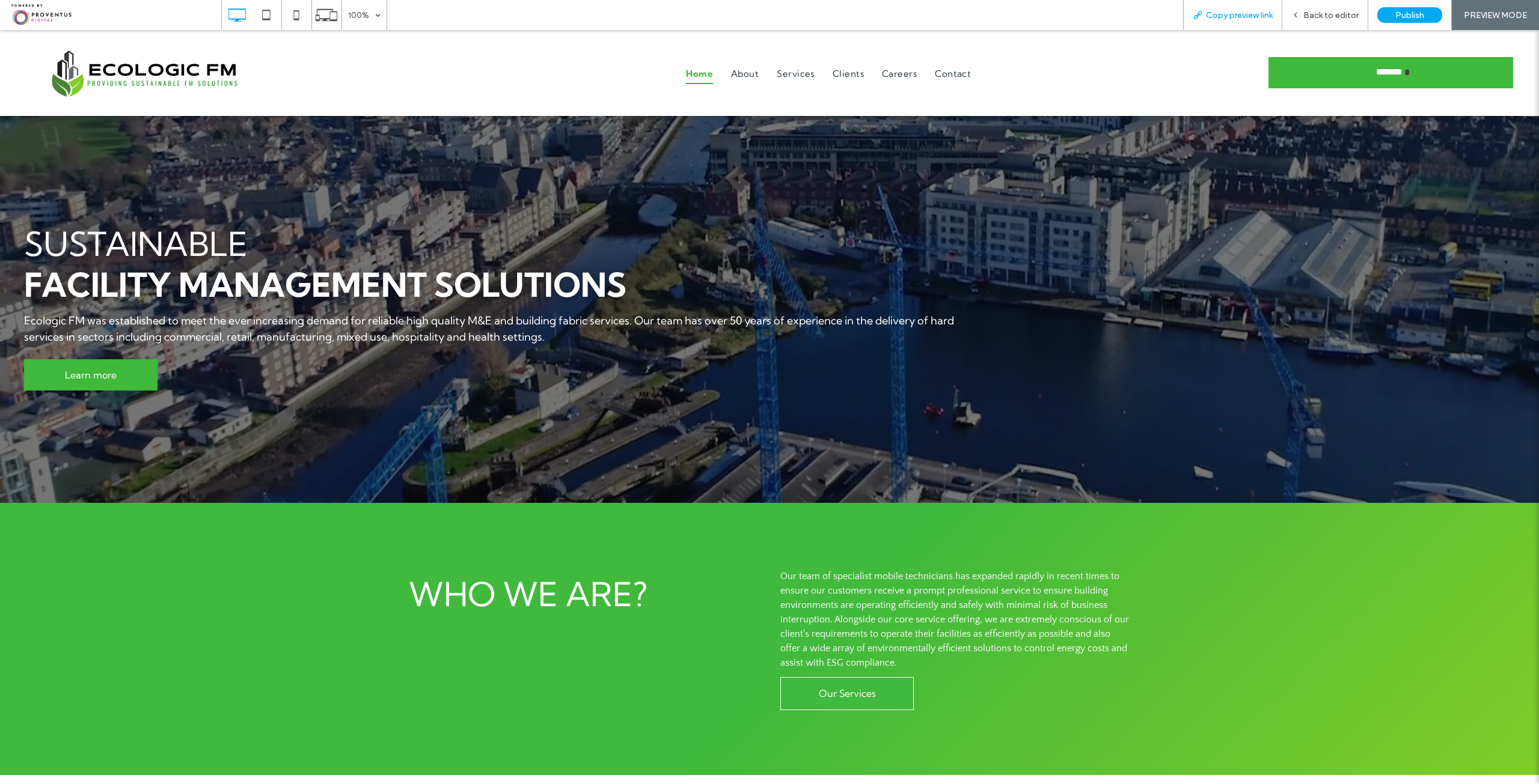
click at [1219, 13] on span "Copy preview link" at bounding box center [1239, 15] width 67 height 10
click at [1316, 18] on span "Back to editor" at bounding box center [1331, 15] width 55 height 10
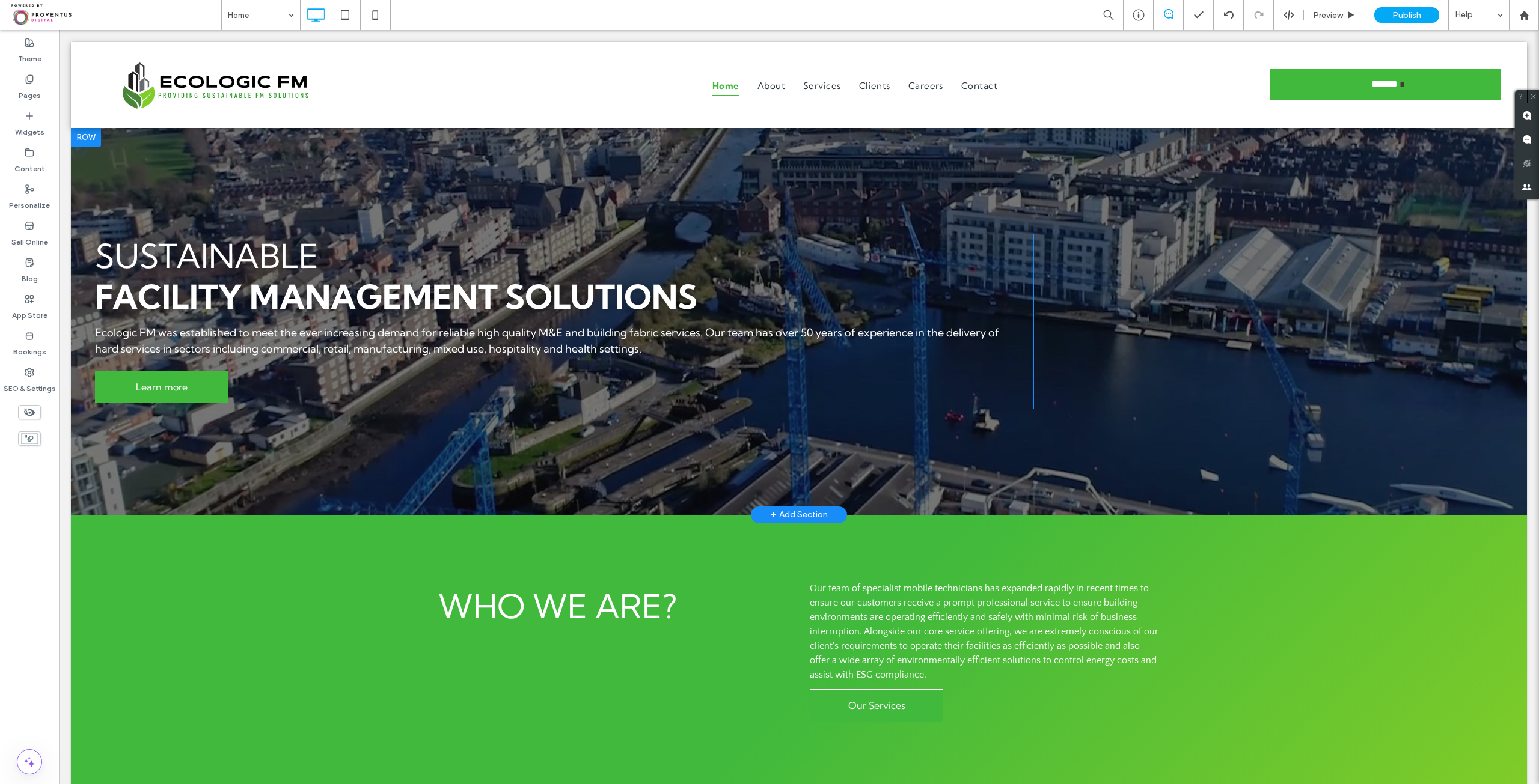
click at [517, 143] on div at bounding box center [799, 321] width 1456 height 387
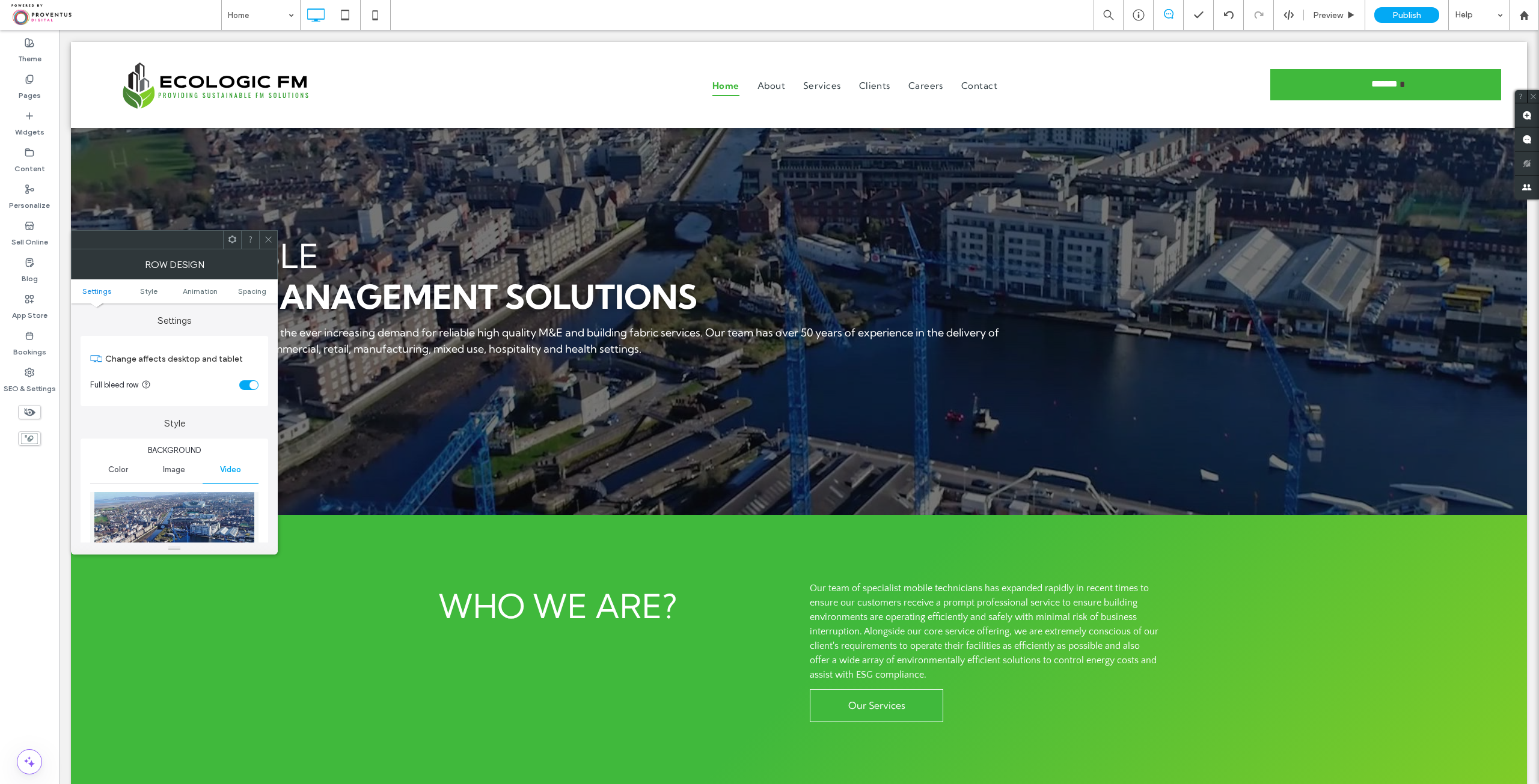
click at [271, 244] on icon at bounding box center [268, 239] width 9 height 9
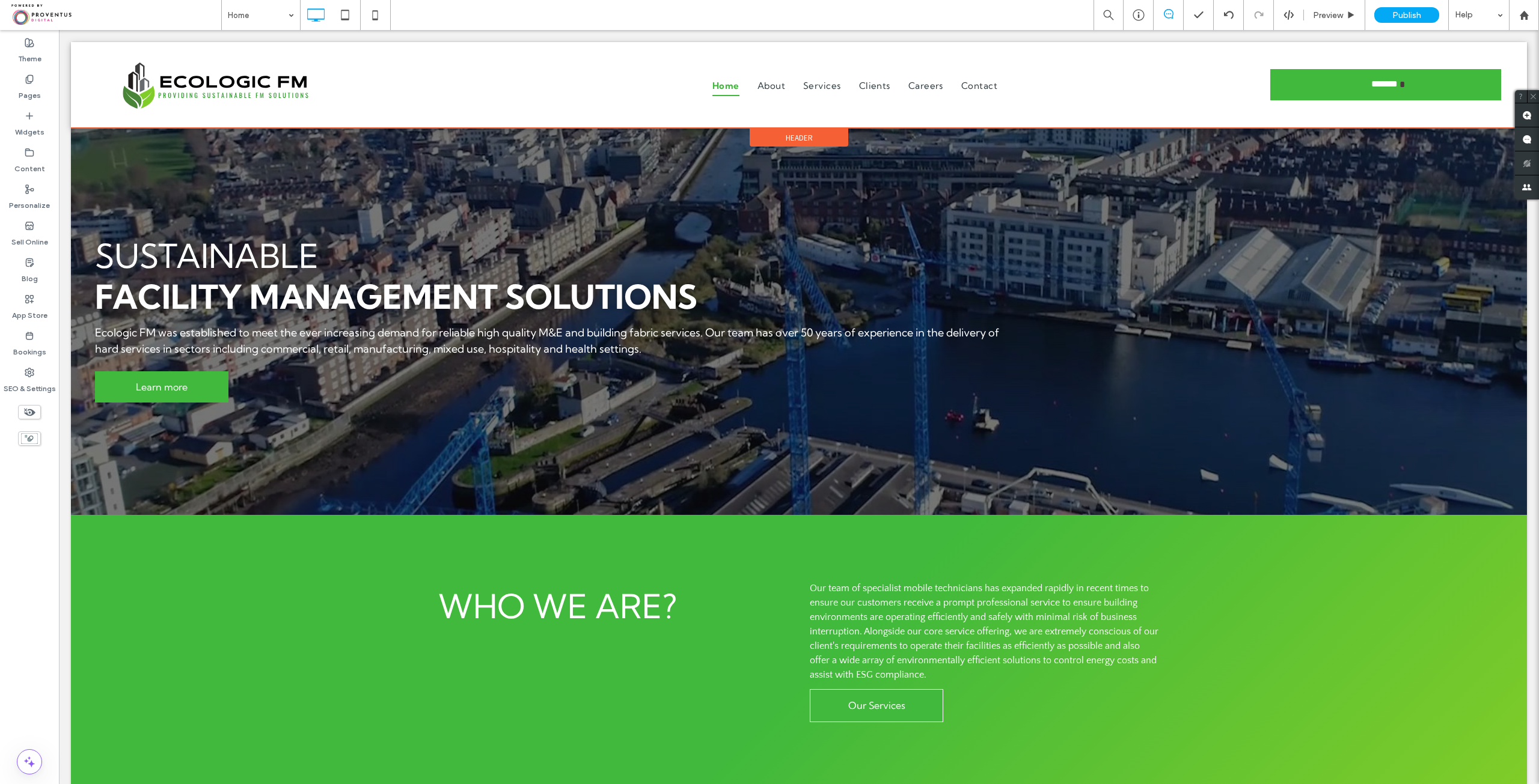
click at [779, 136] on div "Header" at bounding box center [799, 137] width 99 height 18
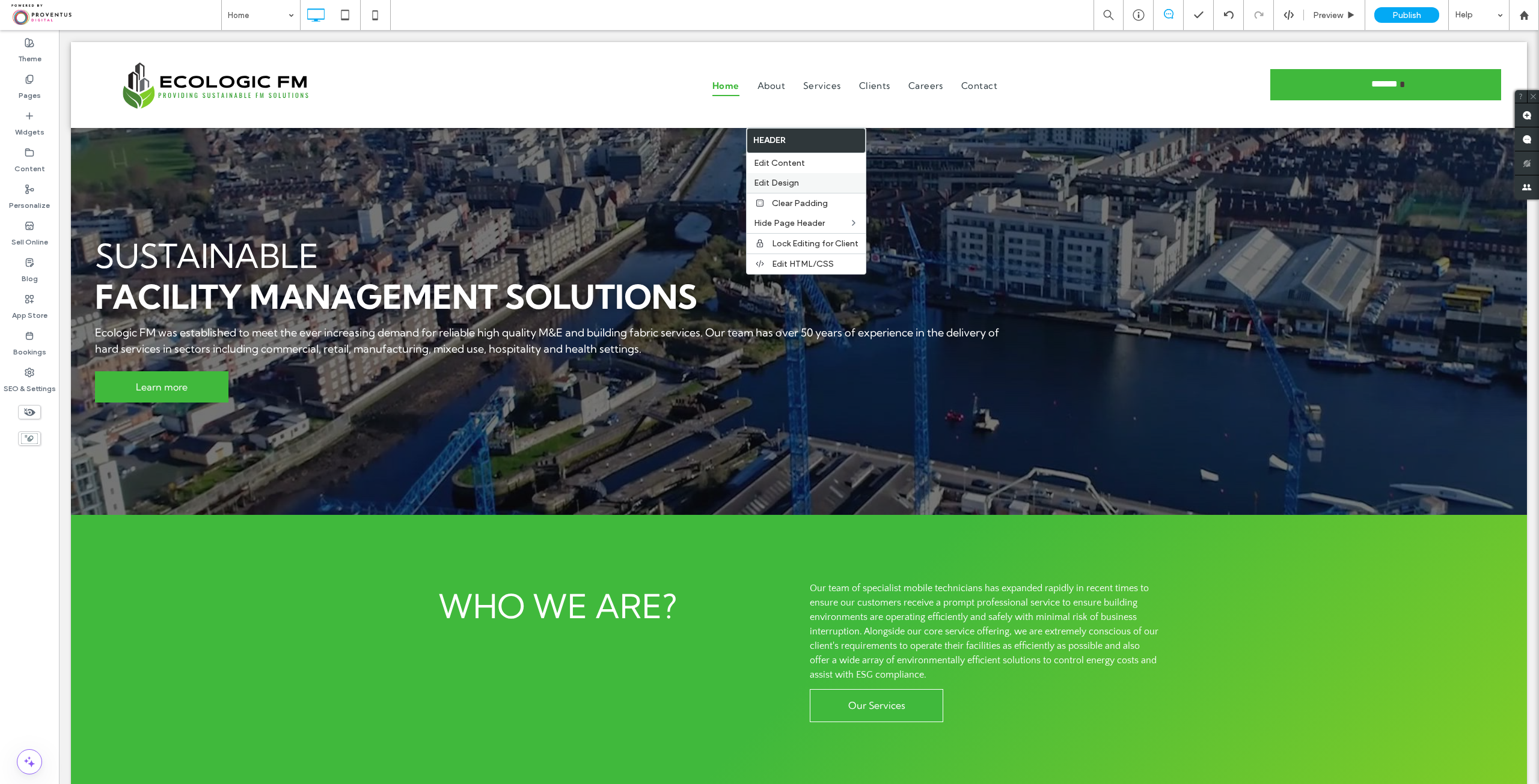
click at [789, 185] on span "Edit Design" at bounding box center [776, 183] width 45 height 10
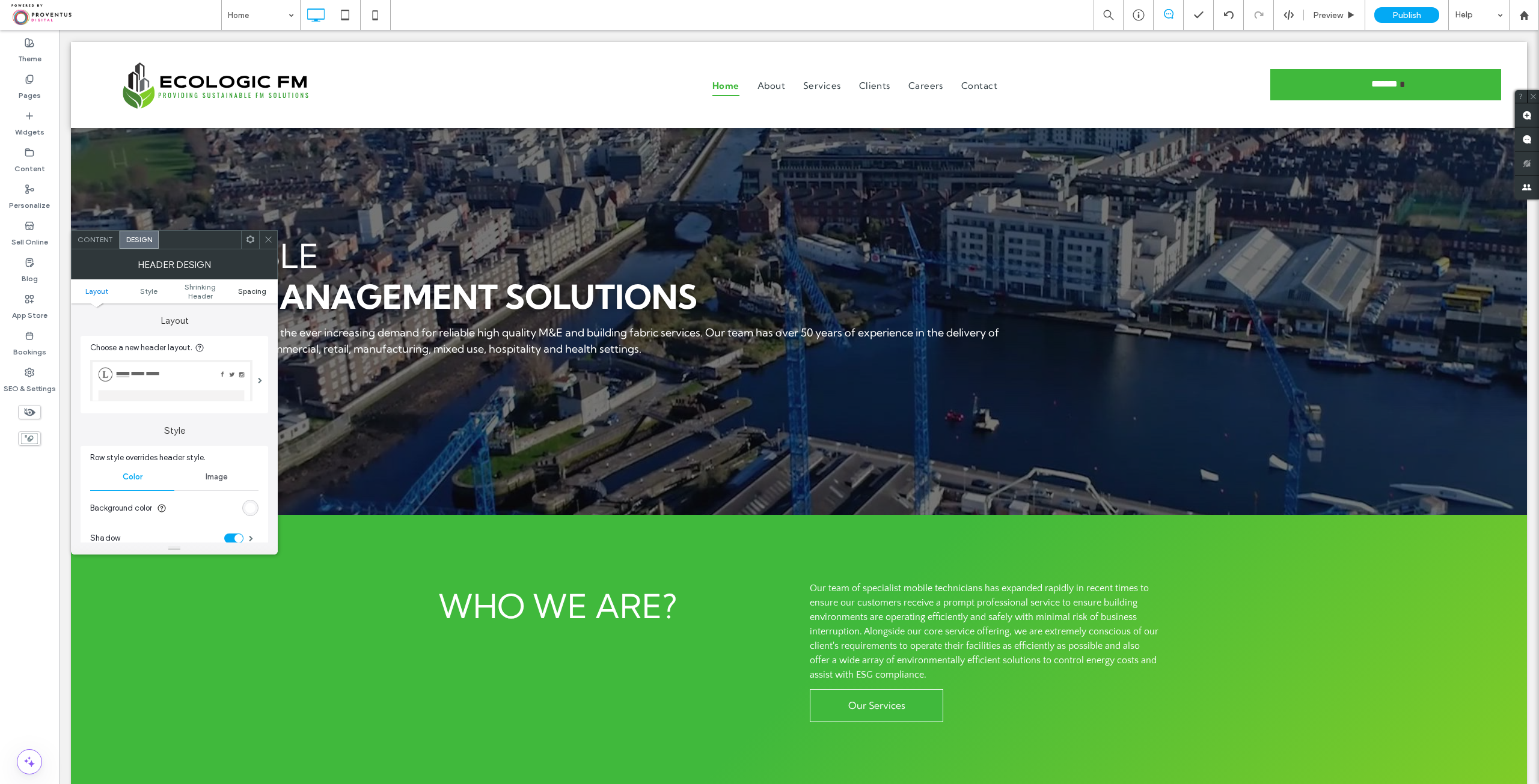
click at [254, 293] on span "Spacing" at bounding box center [252, 291] width 28 height 9
click at [249, 473] on div "toggle" at bounding box center [249, 475] width 19 height 10
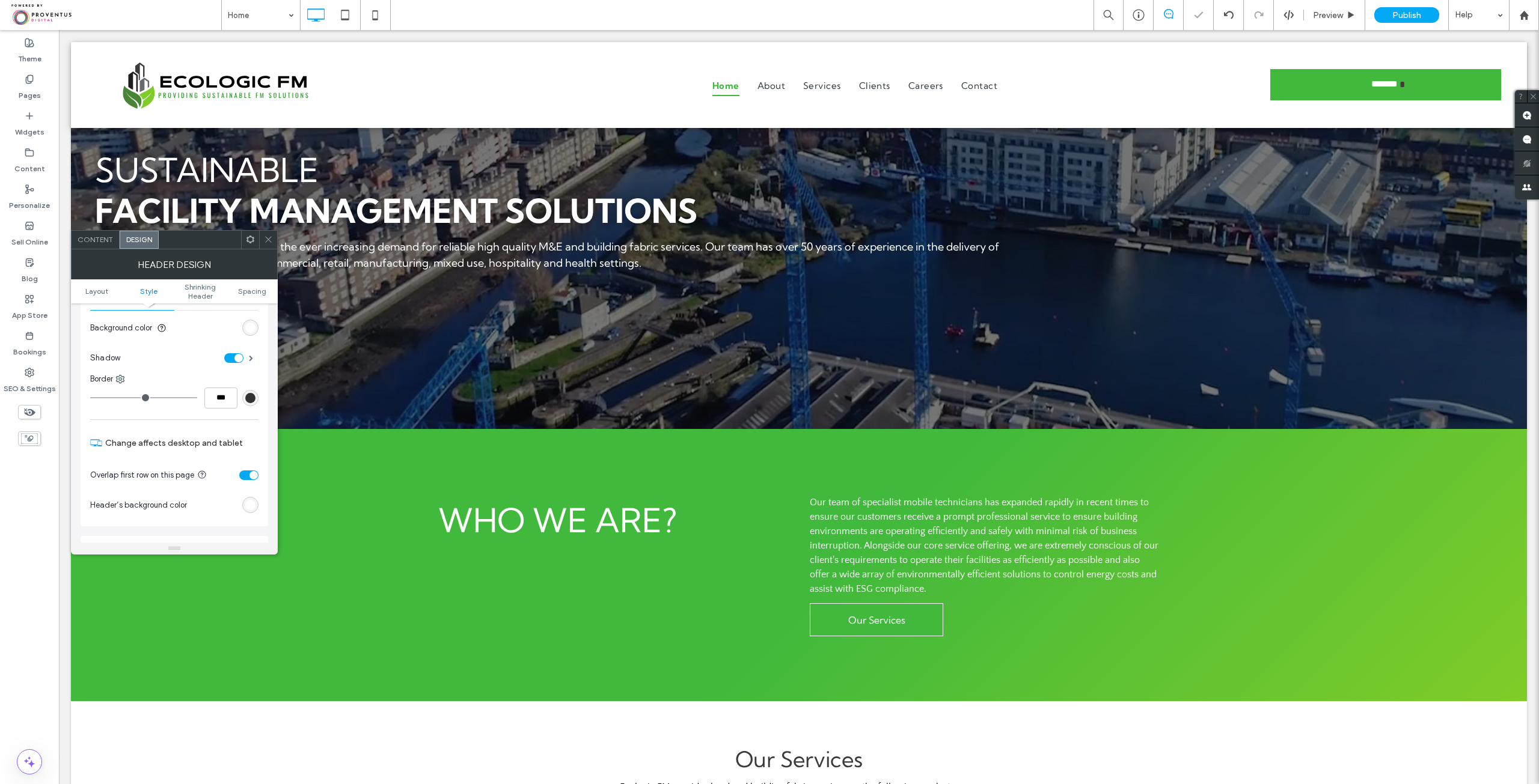
click at [271, 240] on icon at bounding box center [268, 239] width 9 height 9
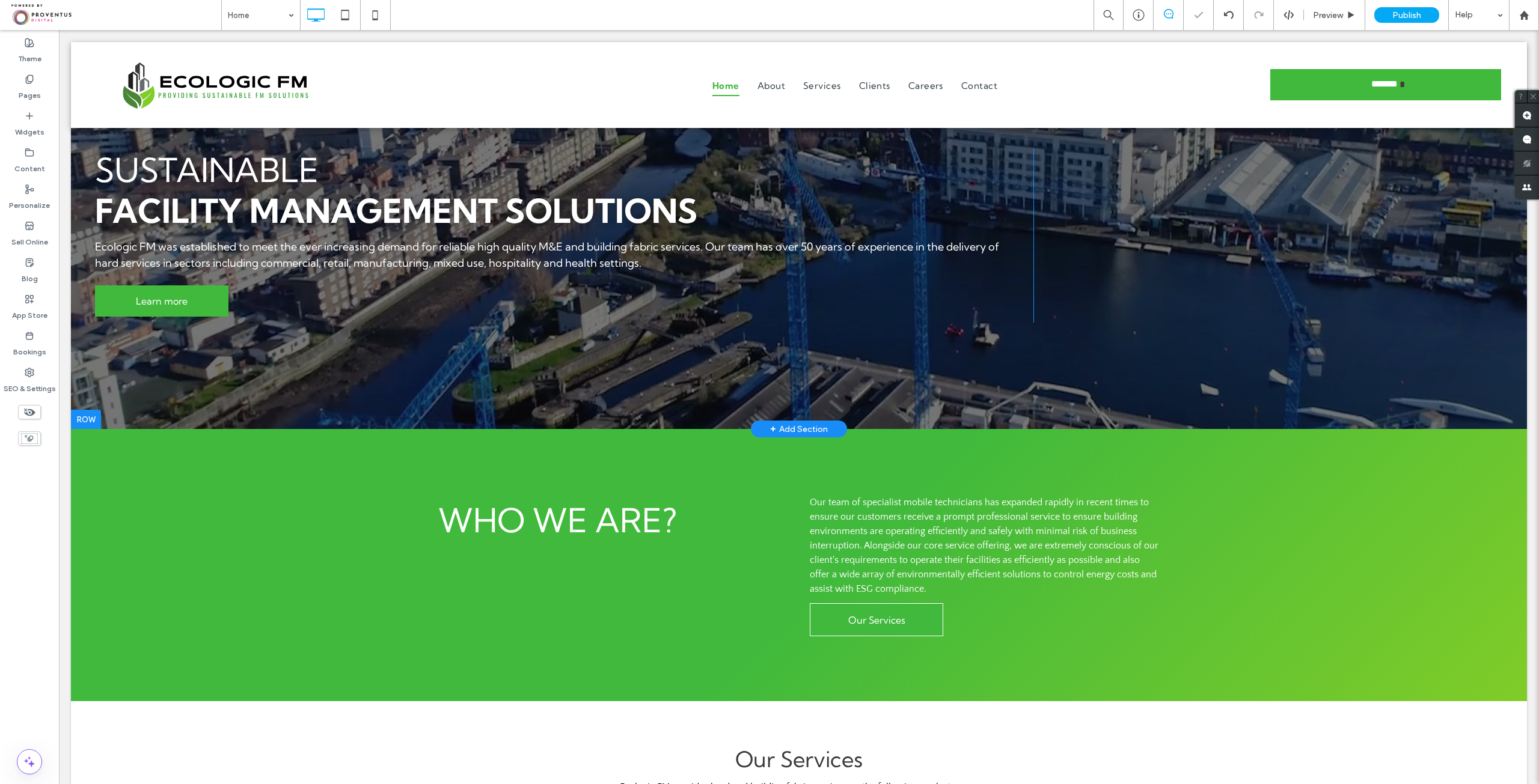
click at [279, 137] on div at bounding box center [799, 235] width 1456 height 387
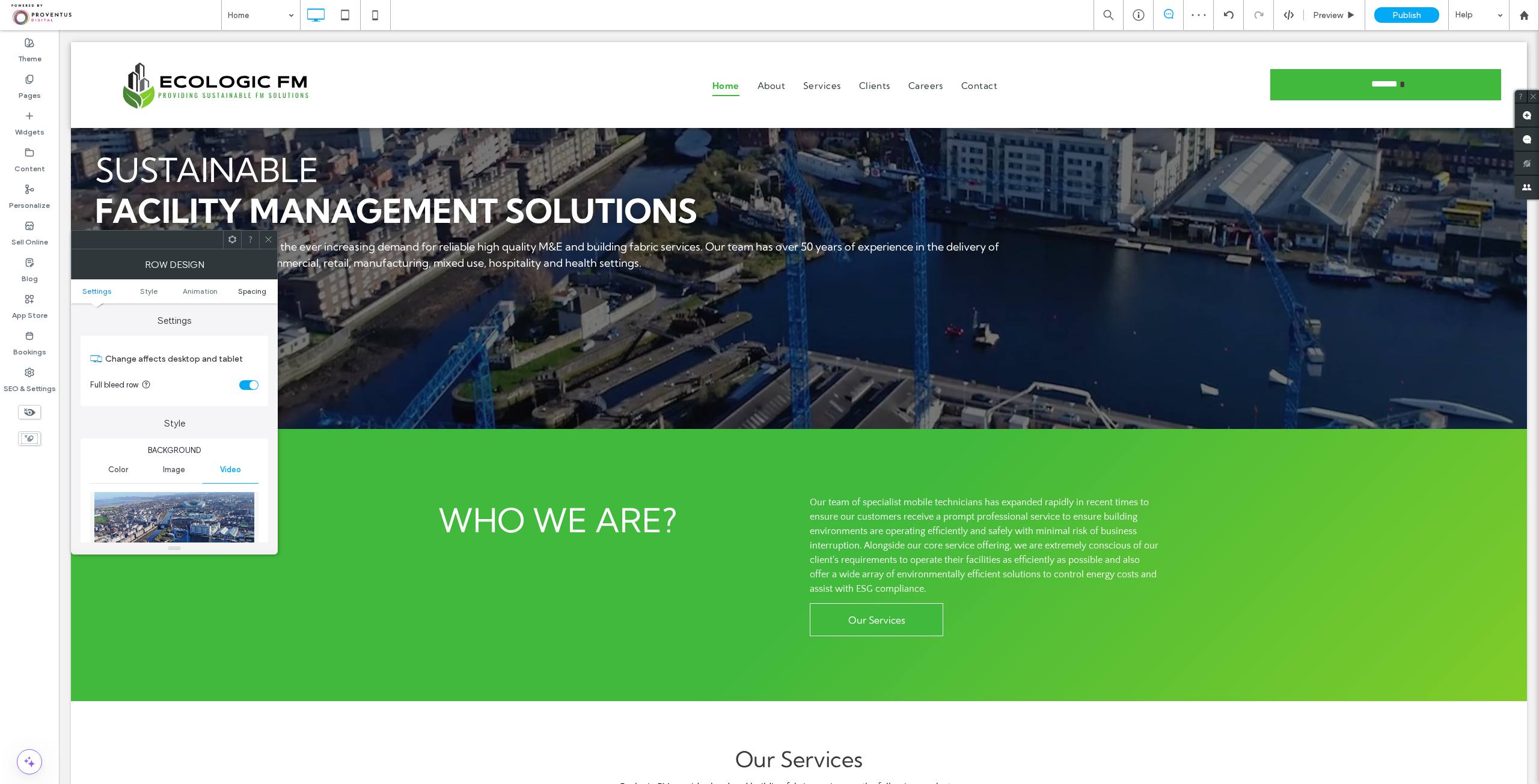
click at [256, 288] on span "Spacing" at bounding box center [252, 291] width 28 height 9
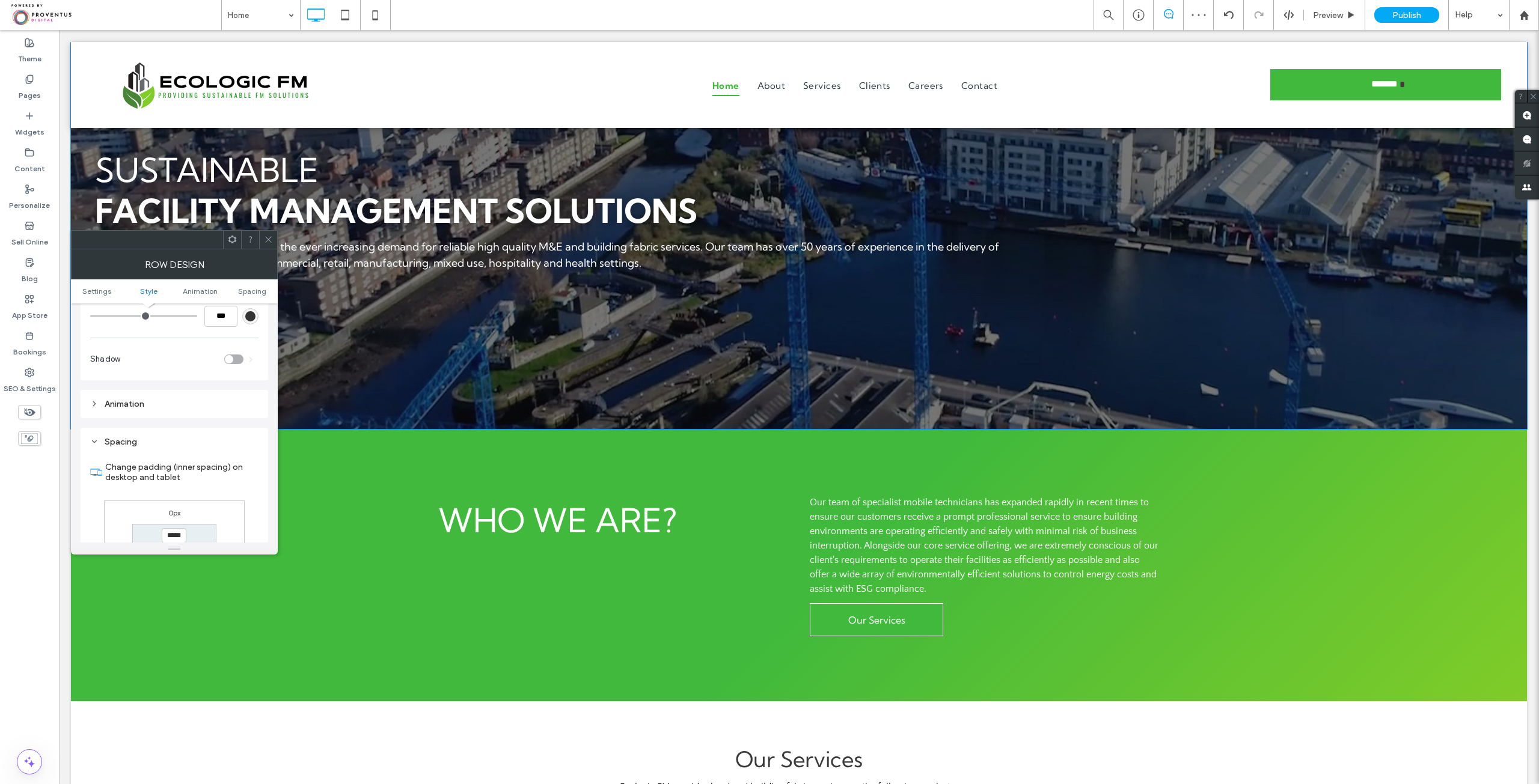
scroll to position [821, 0]
type input "***"
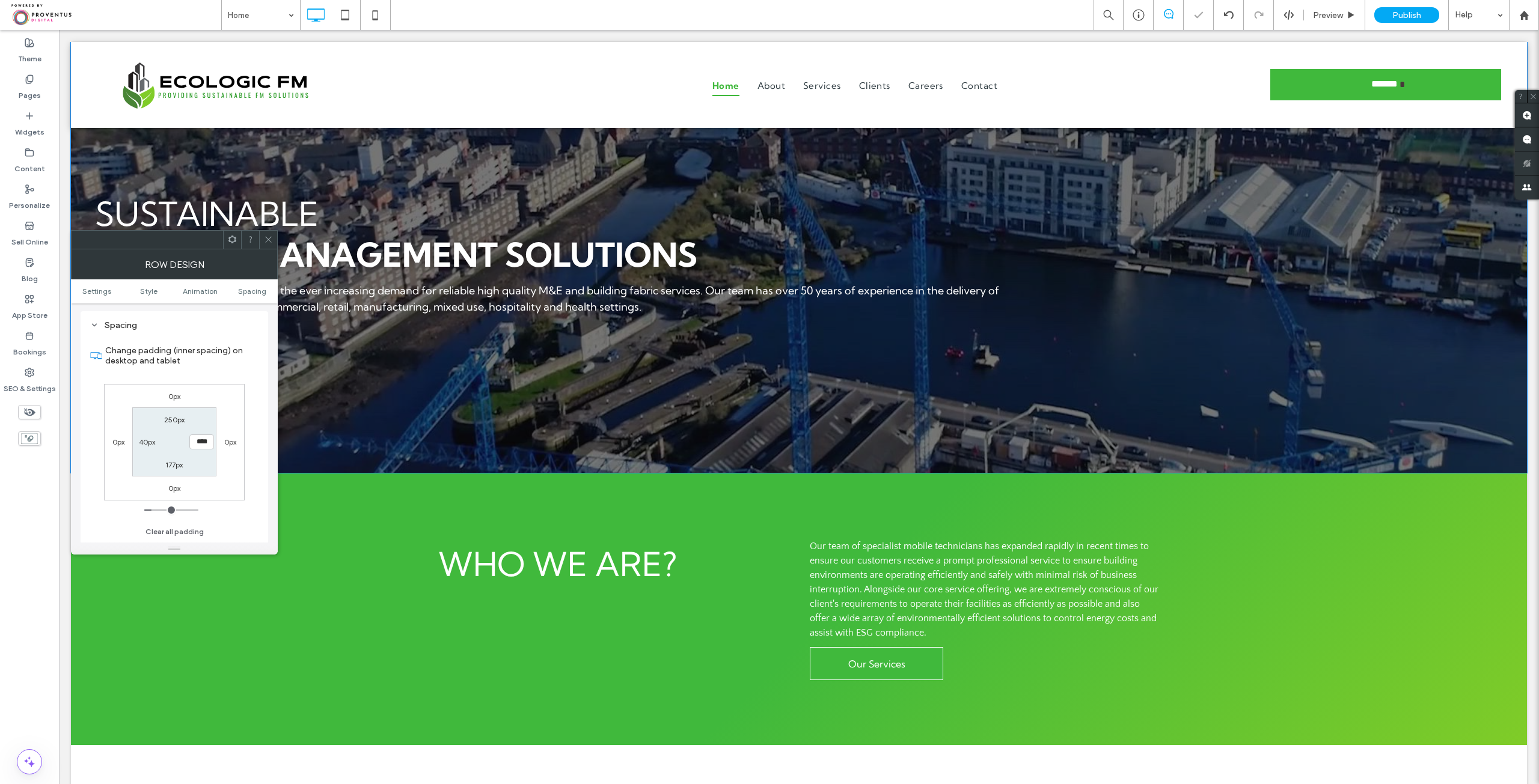
type input "***"
type input "*****"
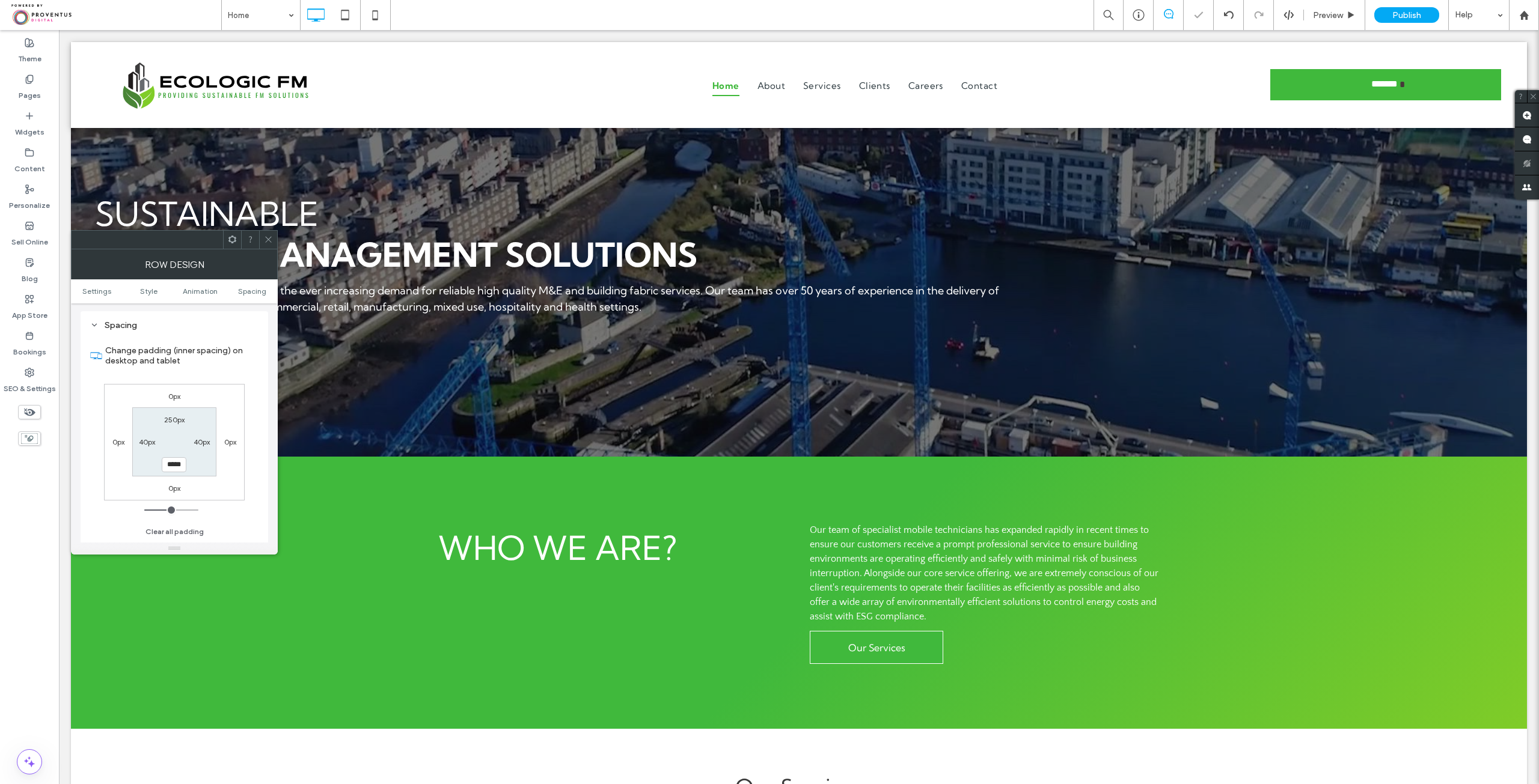
click at [270, 237] on icon at bounding box center [268, 239] width 9 height 9
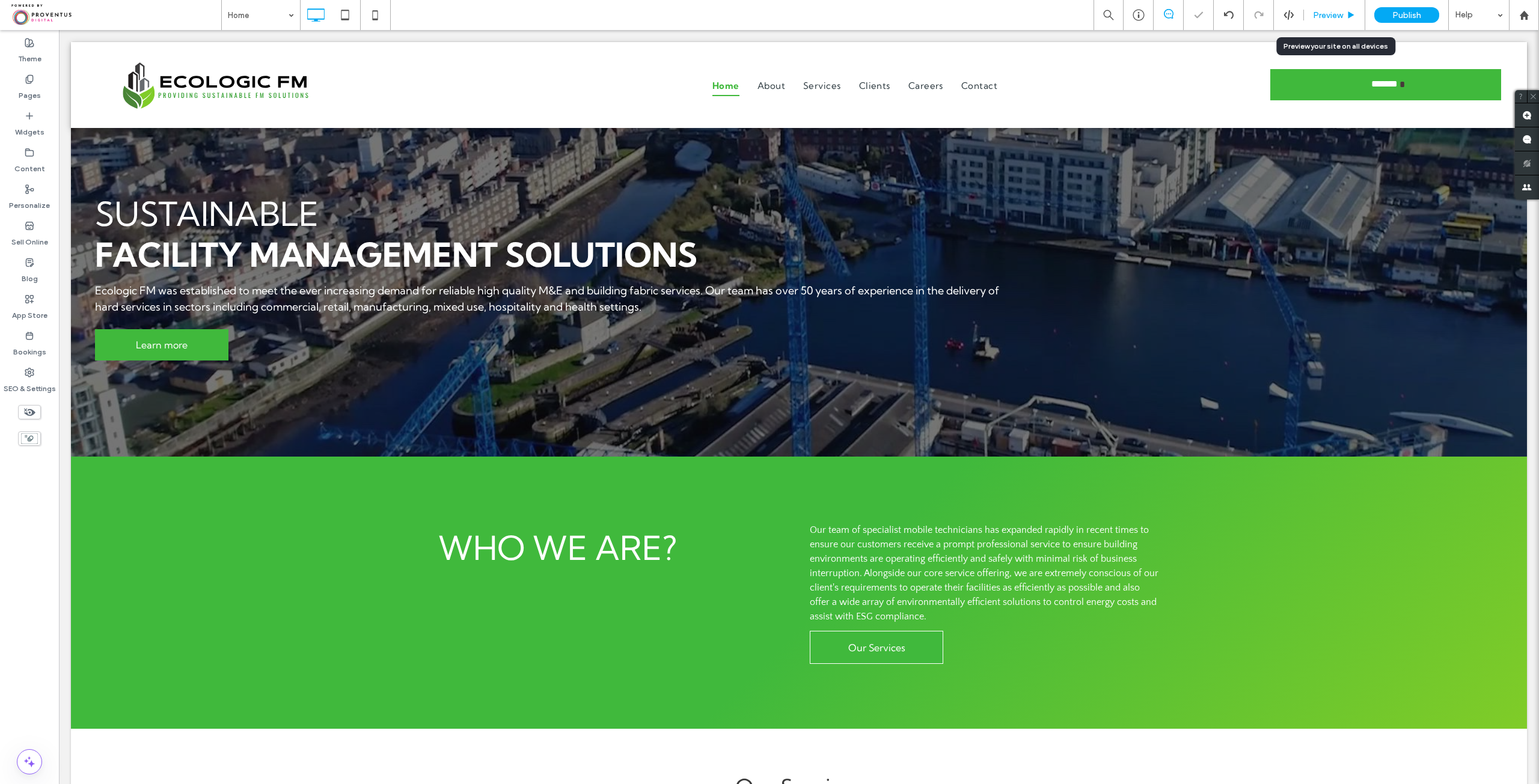
click at [1332, 18] on span "Preview" at bounding box center [1328, 15] width 30 height 10
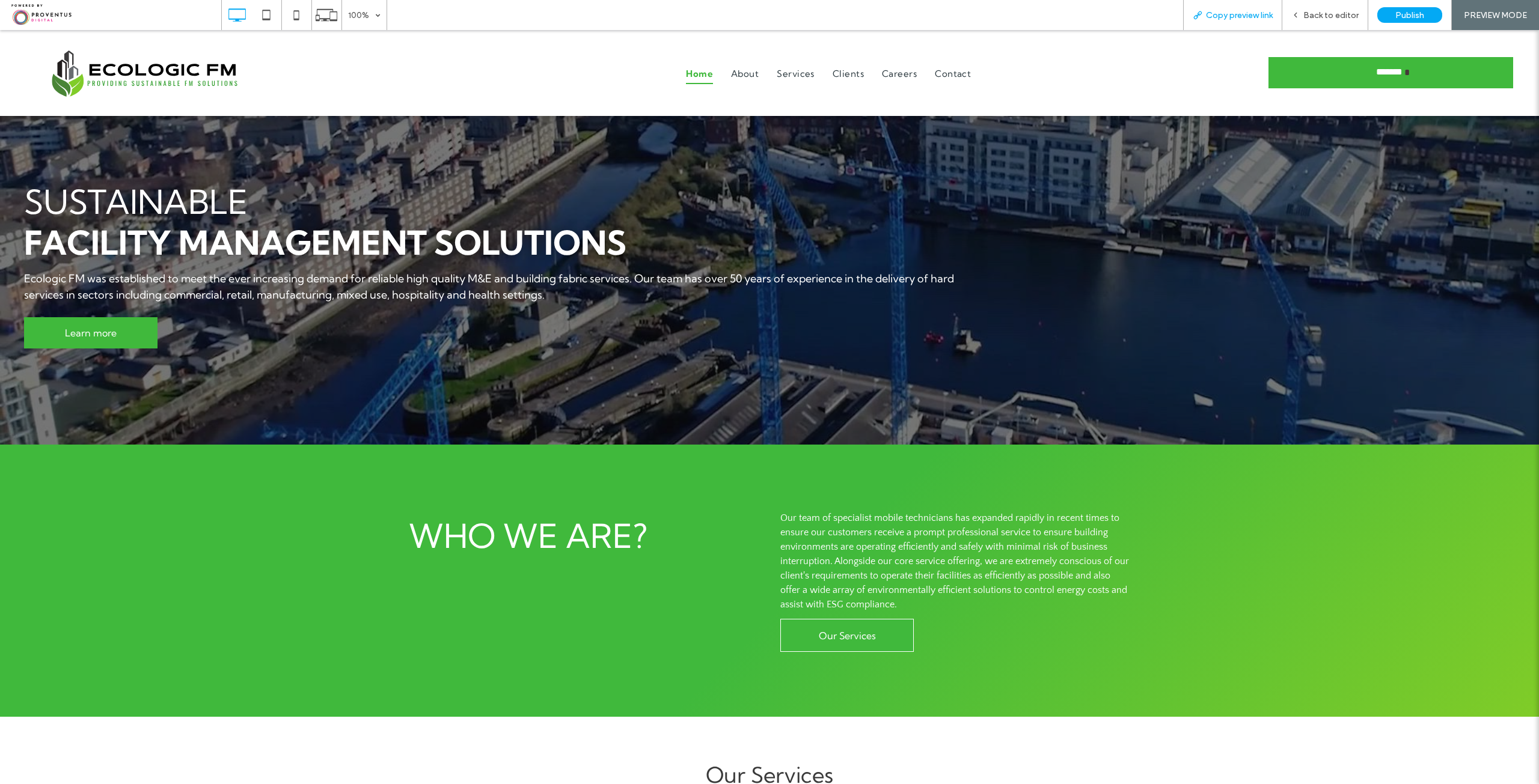
click at [1278, 18] on div "Copy preview link" at bounding box center [1233, 15] width 98 height 10
click at [785, 82] on span "Services" at bounding box center [795, 75] width 39 height 20
